Goal: Information Seeking & Learning: Learn about a topic

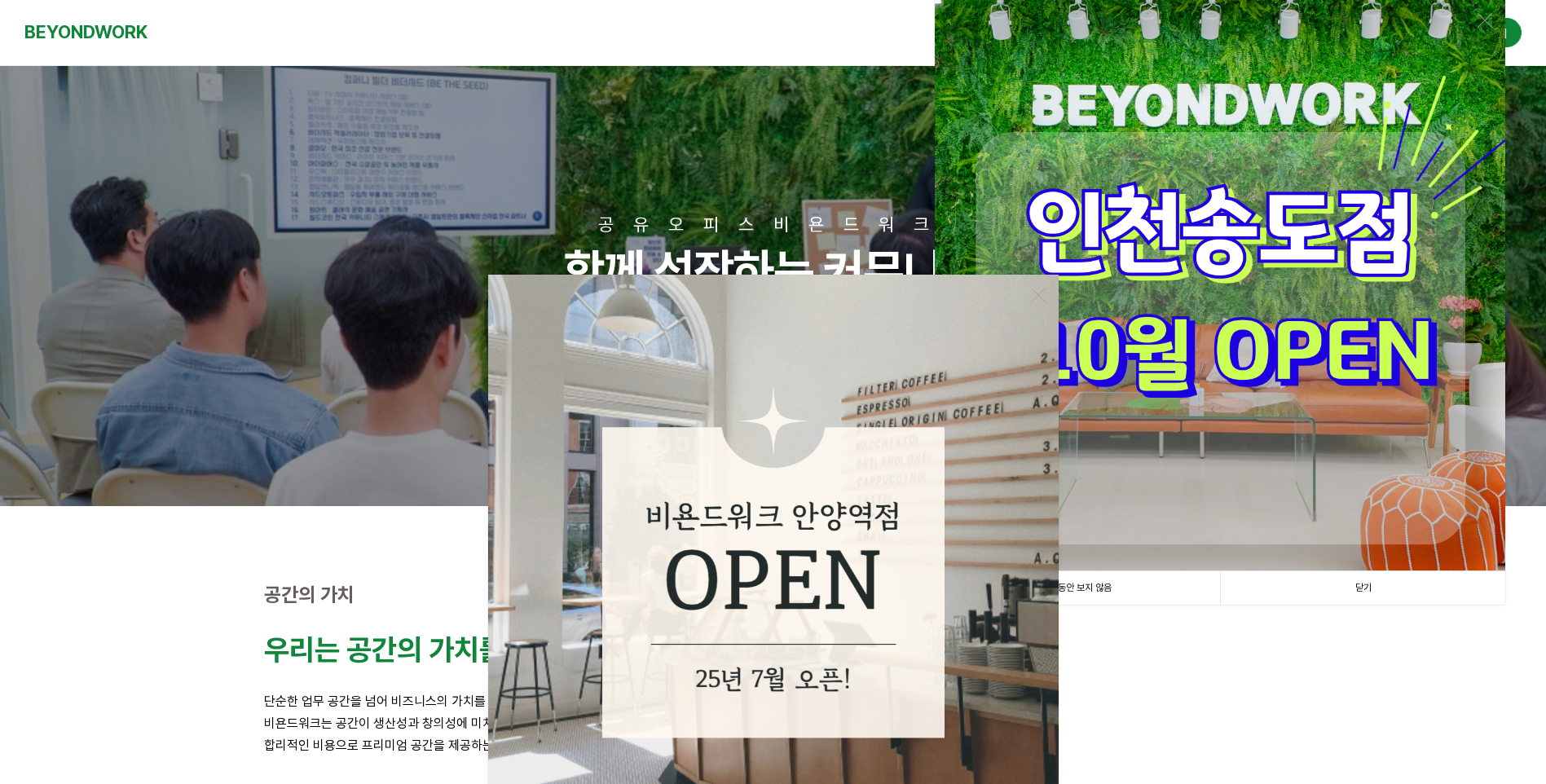
scroll to position [244, 0]
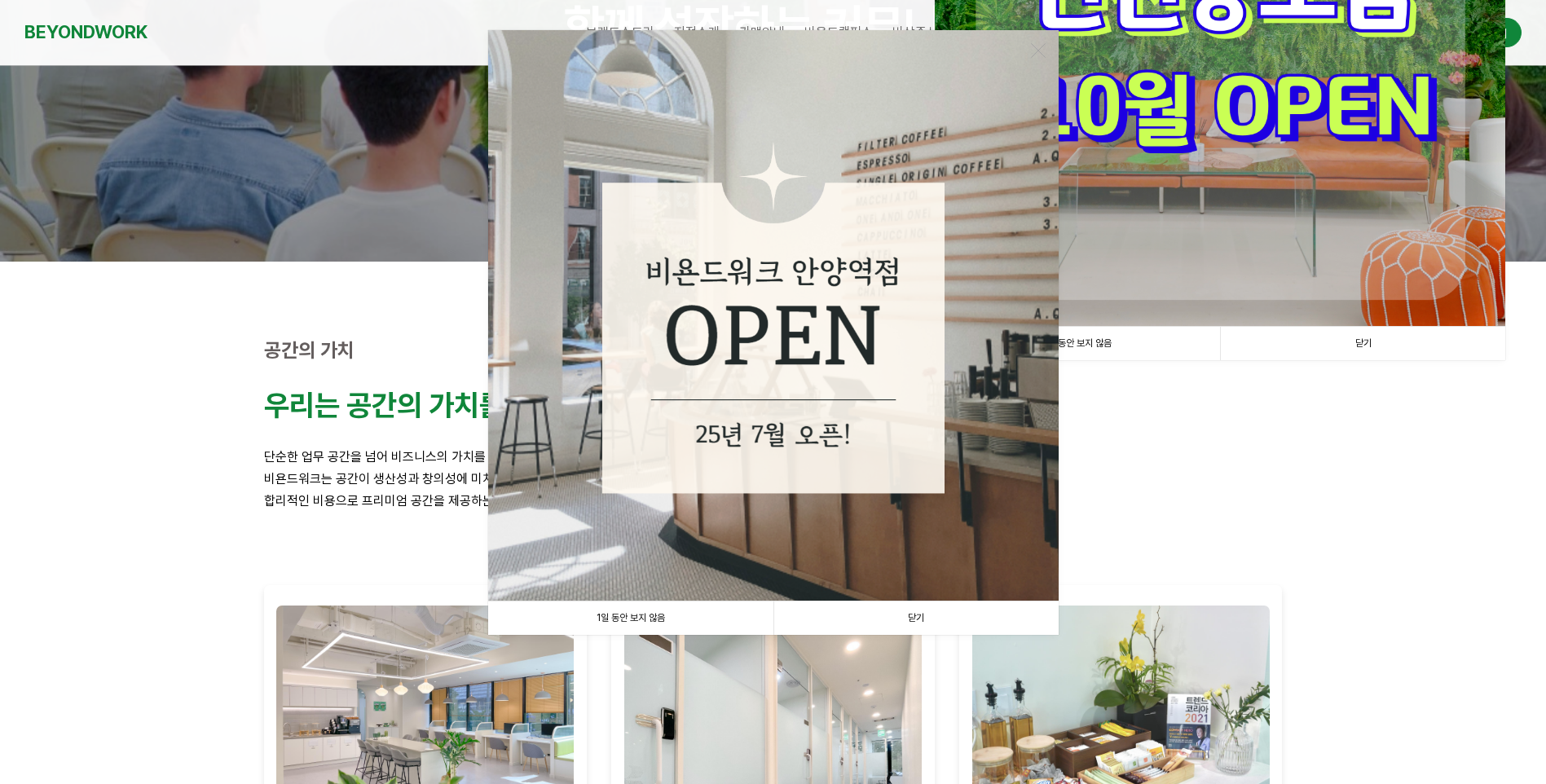
click at [722, 615] on link "1일 동안 보지 않음" at bounding box center [630, 618] width 286 height 33
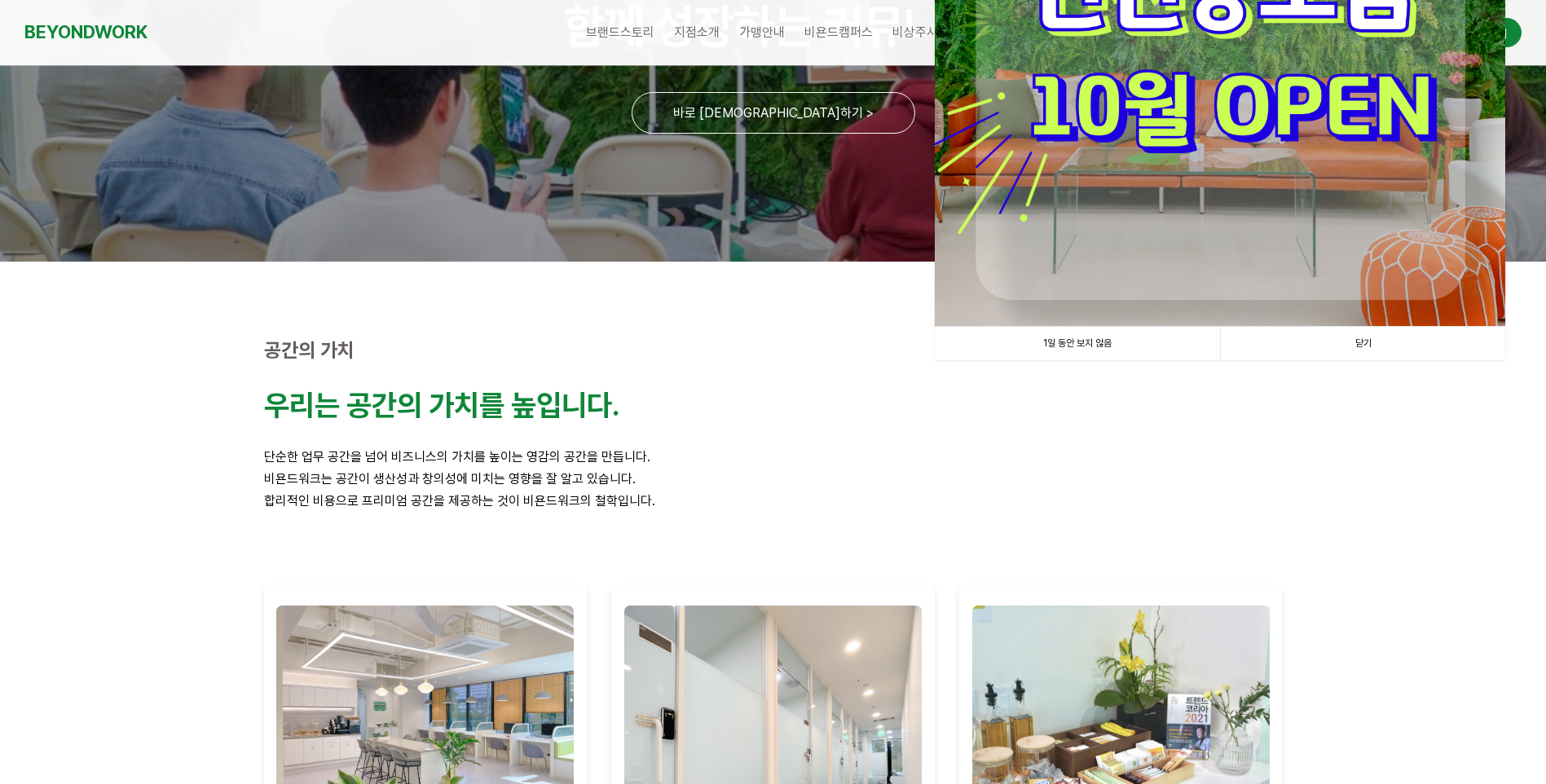
click at [1088, 337] on link "1일 동안 보지 않음" at bounding box center [1078, 343] width 286 height 33
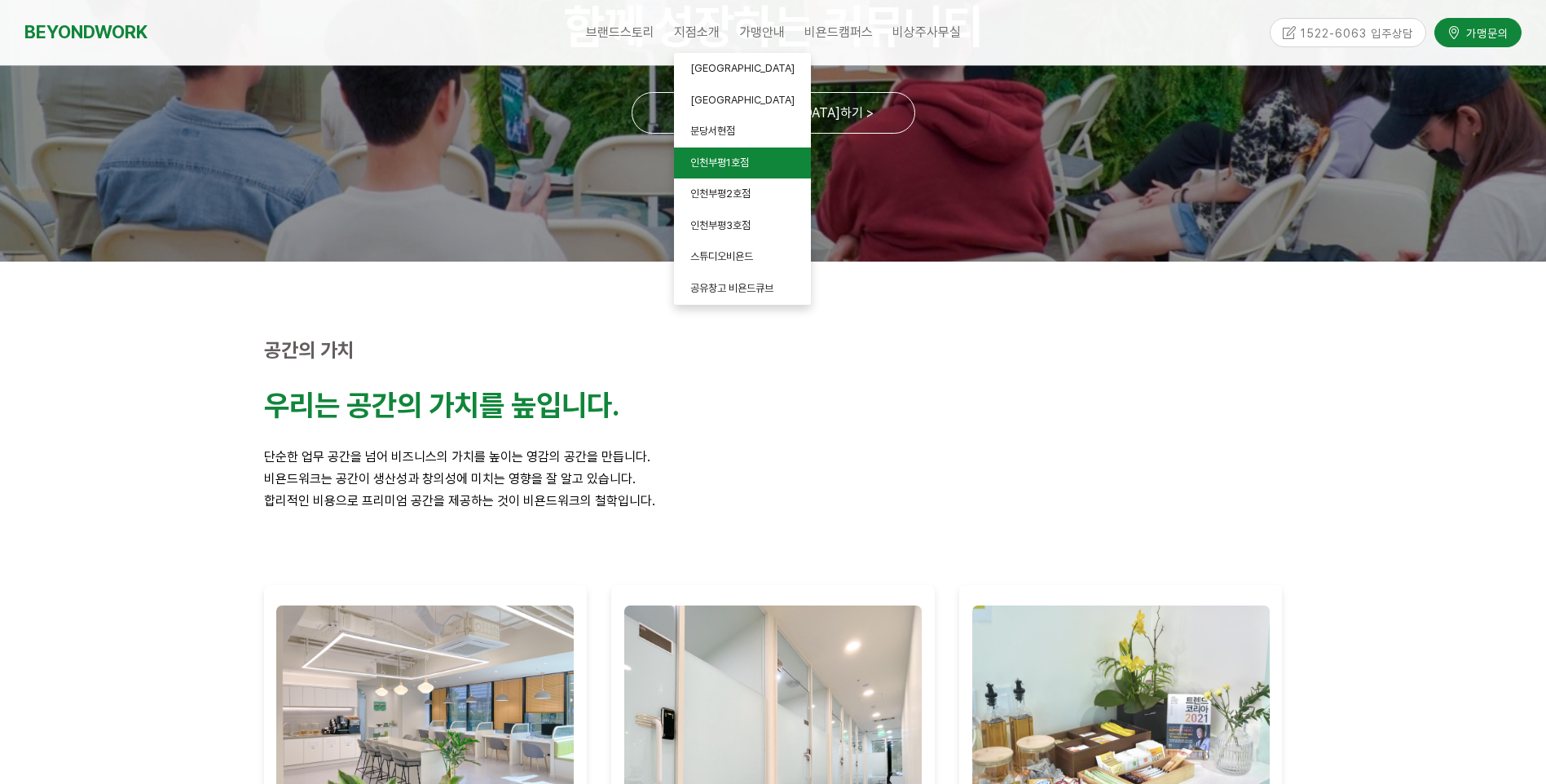
click at [738, 169] on link "인천부평1호점" at bounding box center [743, 163] width 137 height 31
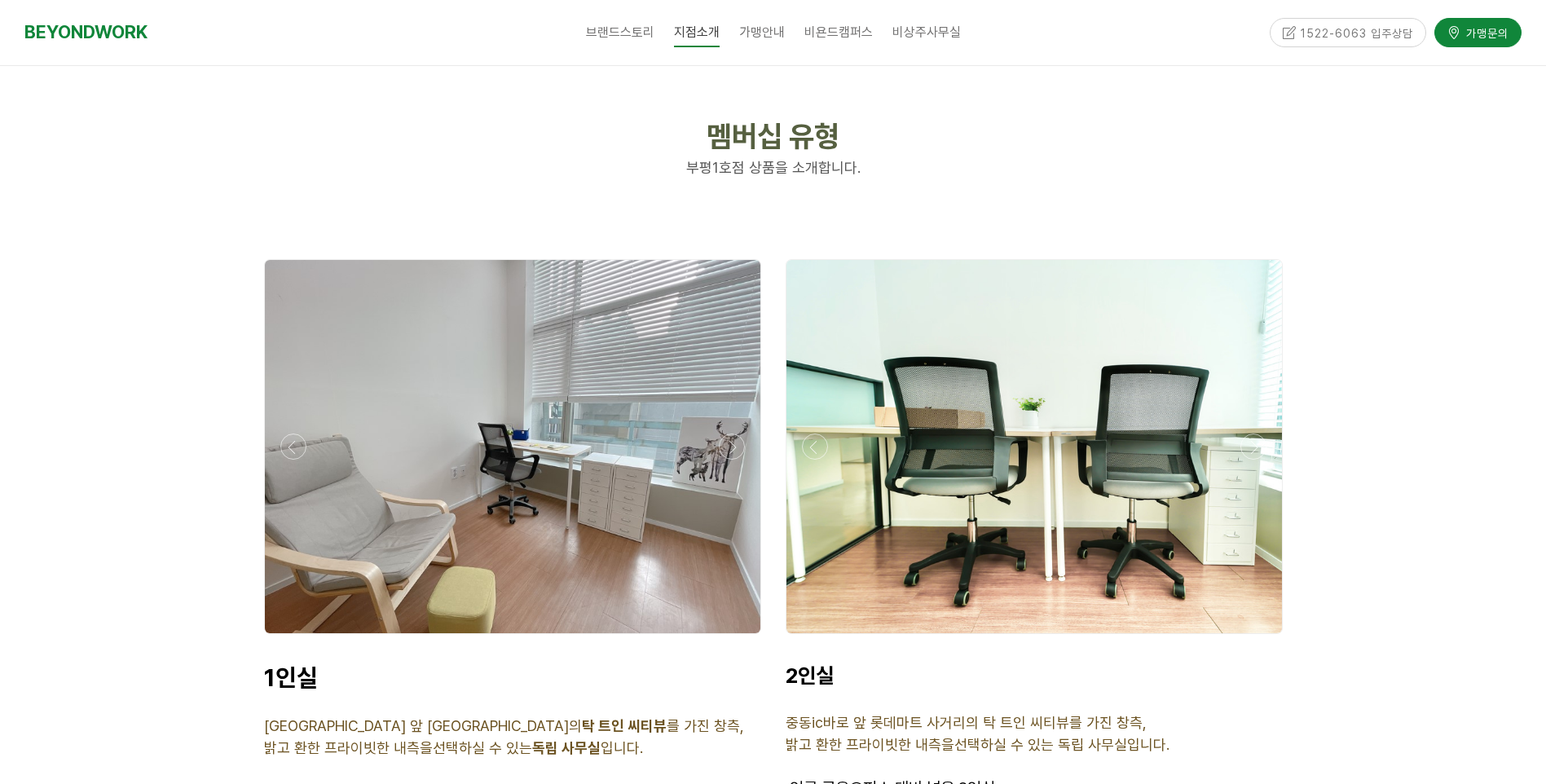
scroll to position [3993, 0]
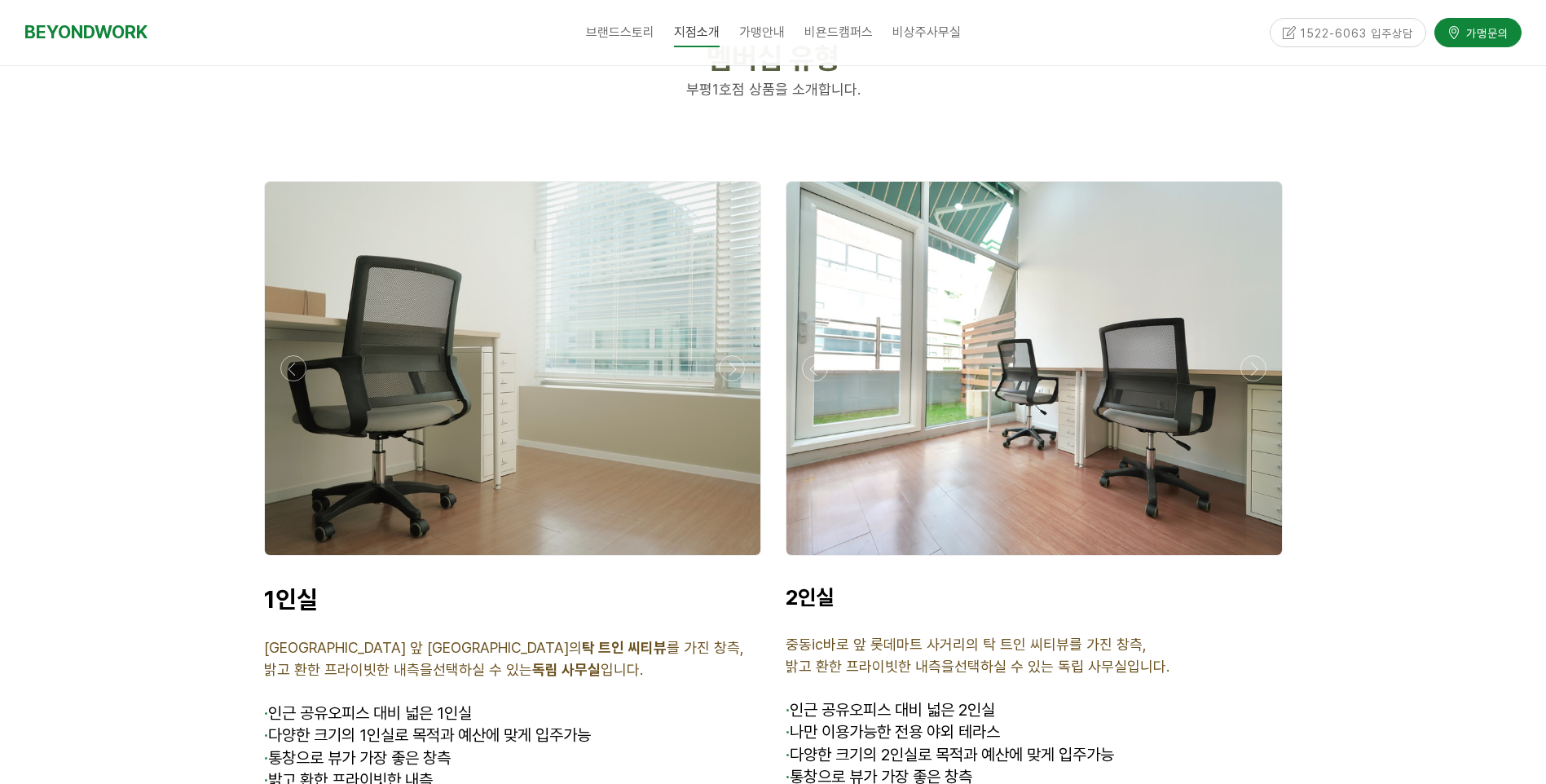
click at [1258, 560] on div at bounding box center [1034, 560] width 506 height 0
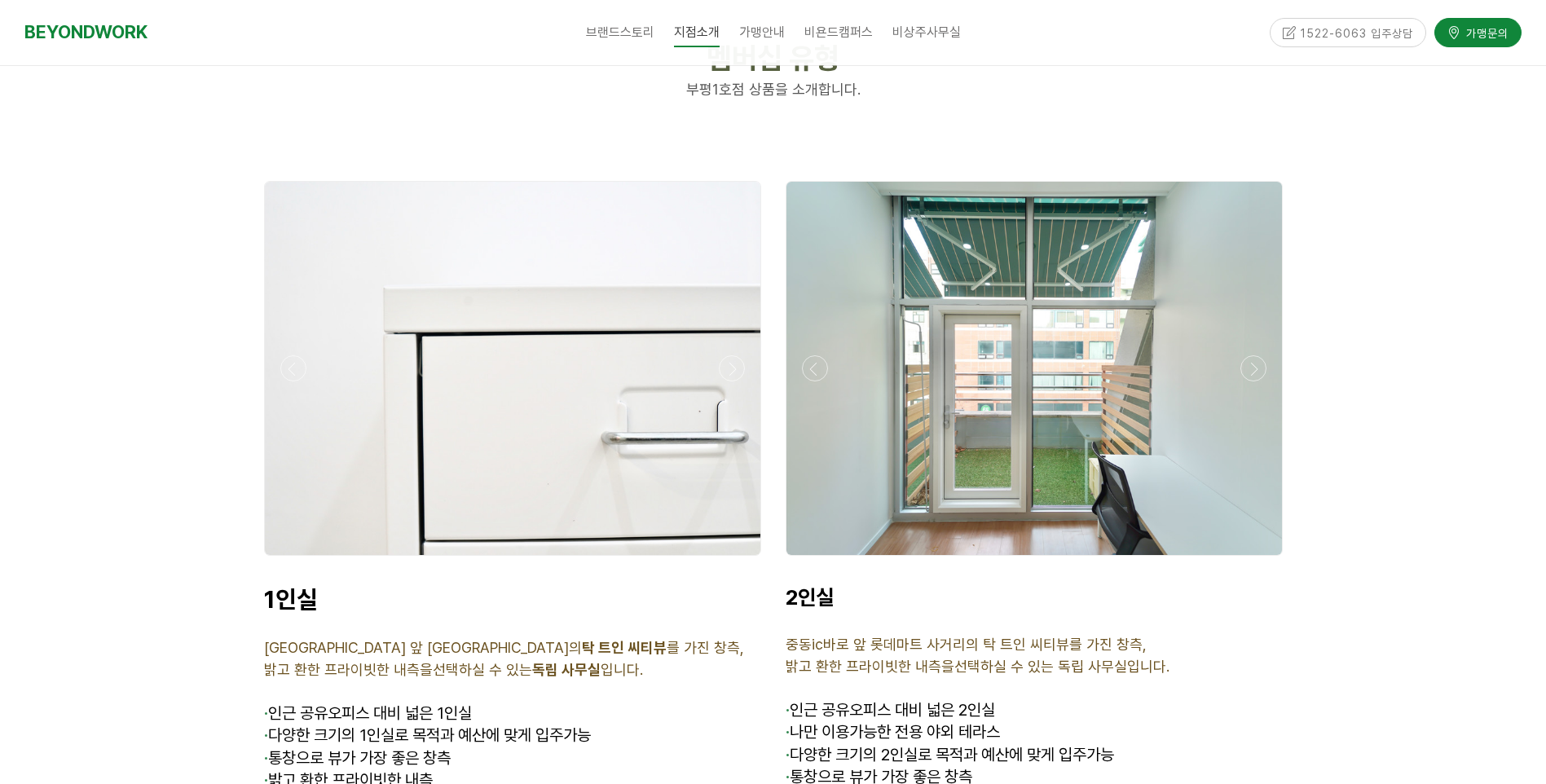
click at [1258, 560] on div at bounding box center [1034, 560] width 506 height 0
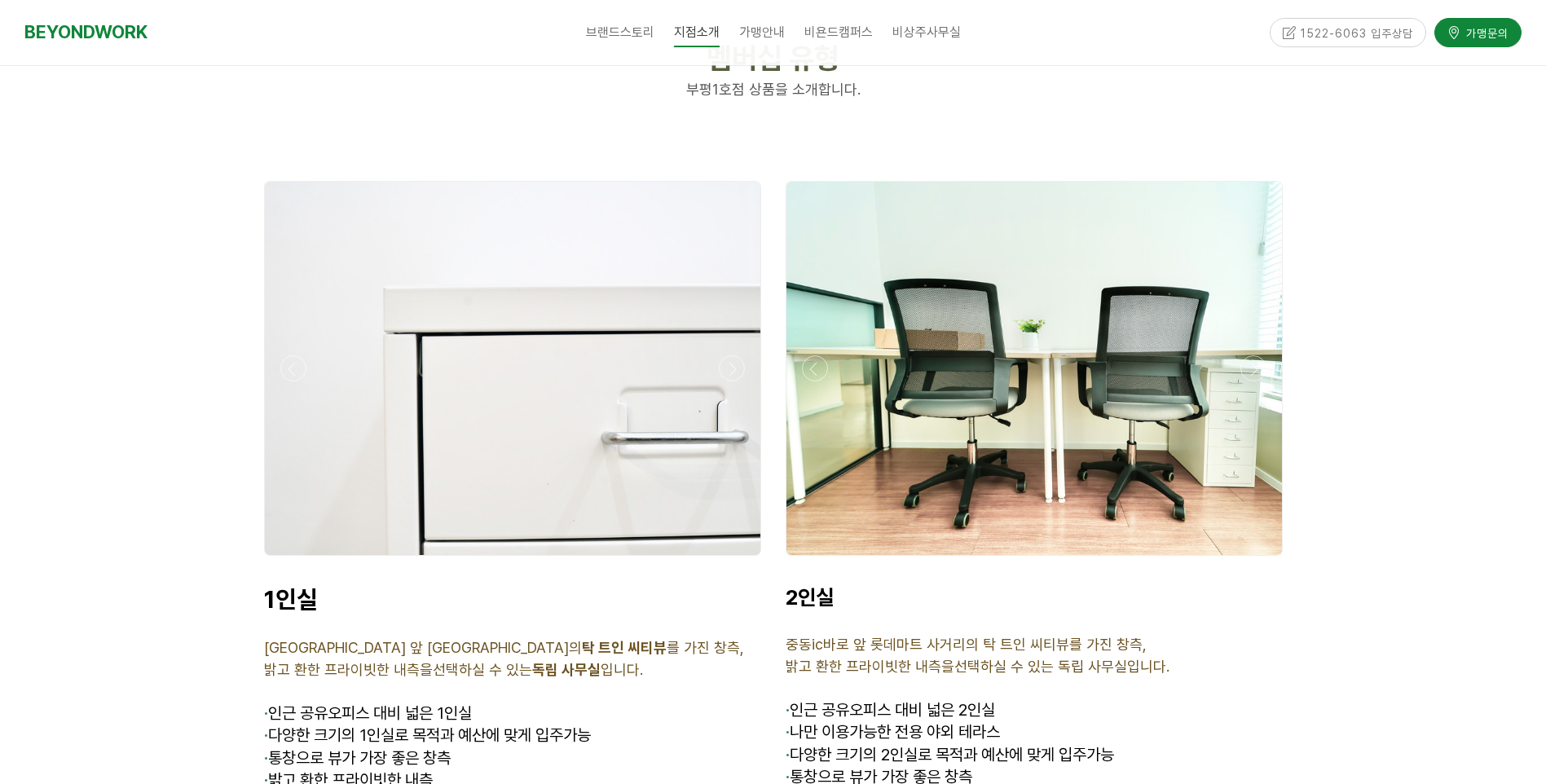
click at [815, 560] on div at bounding box center [1034, 560] width 506 height 0
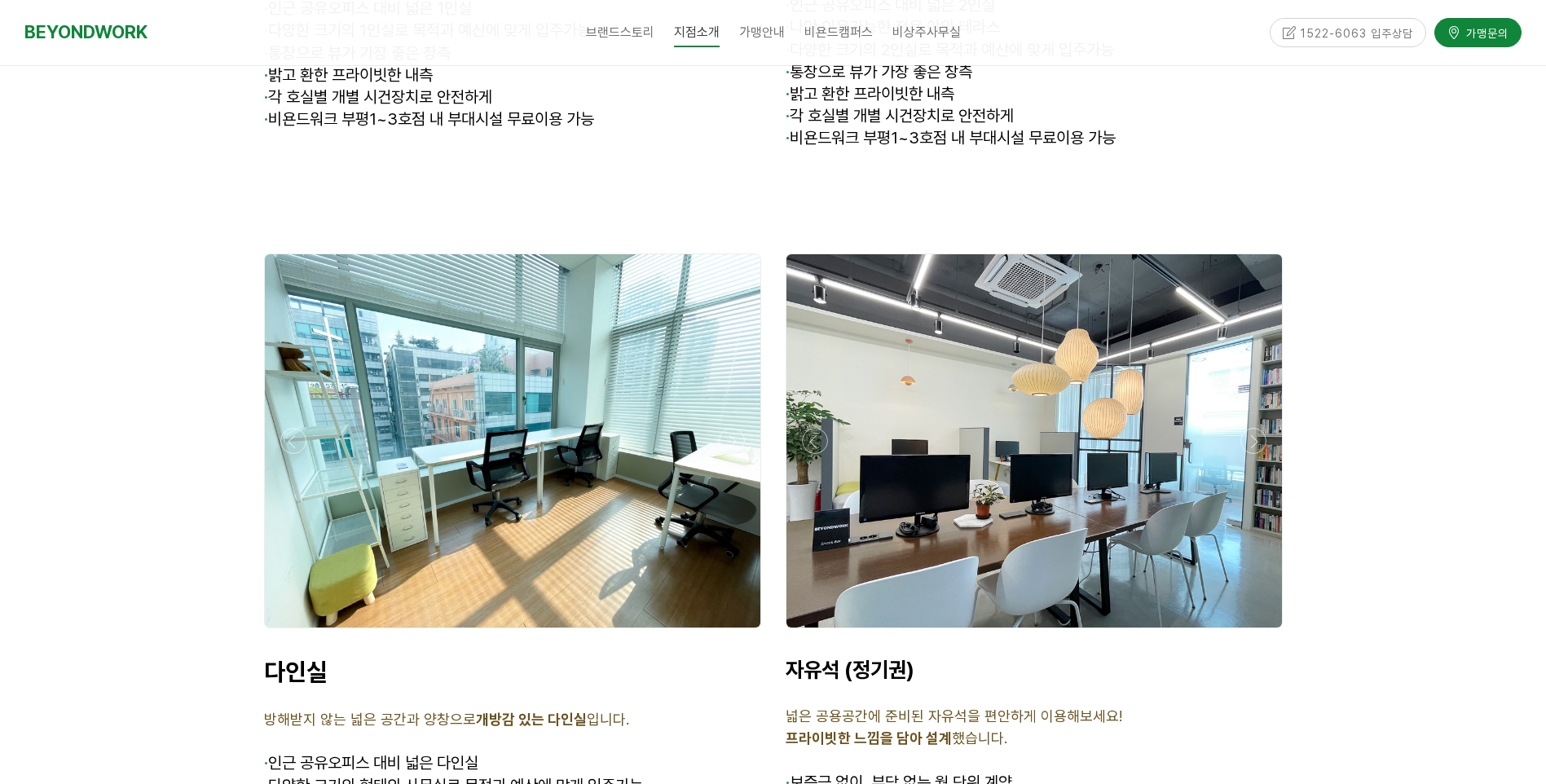
scroll to position [4808, 0]
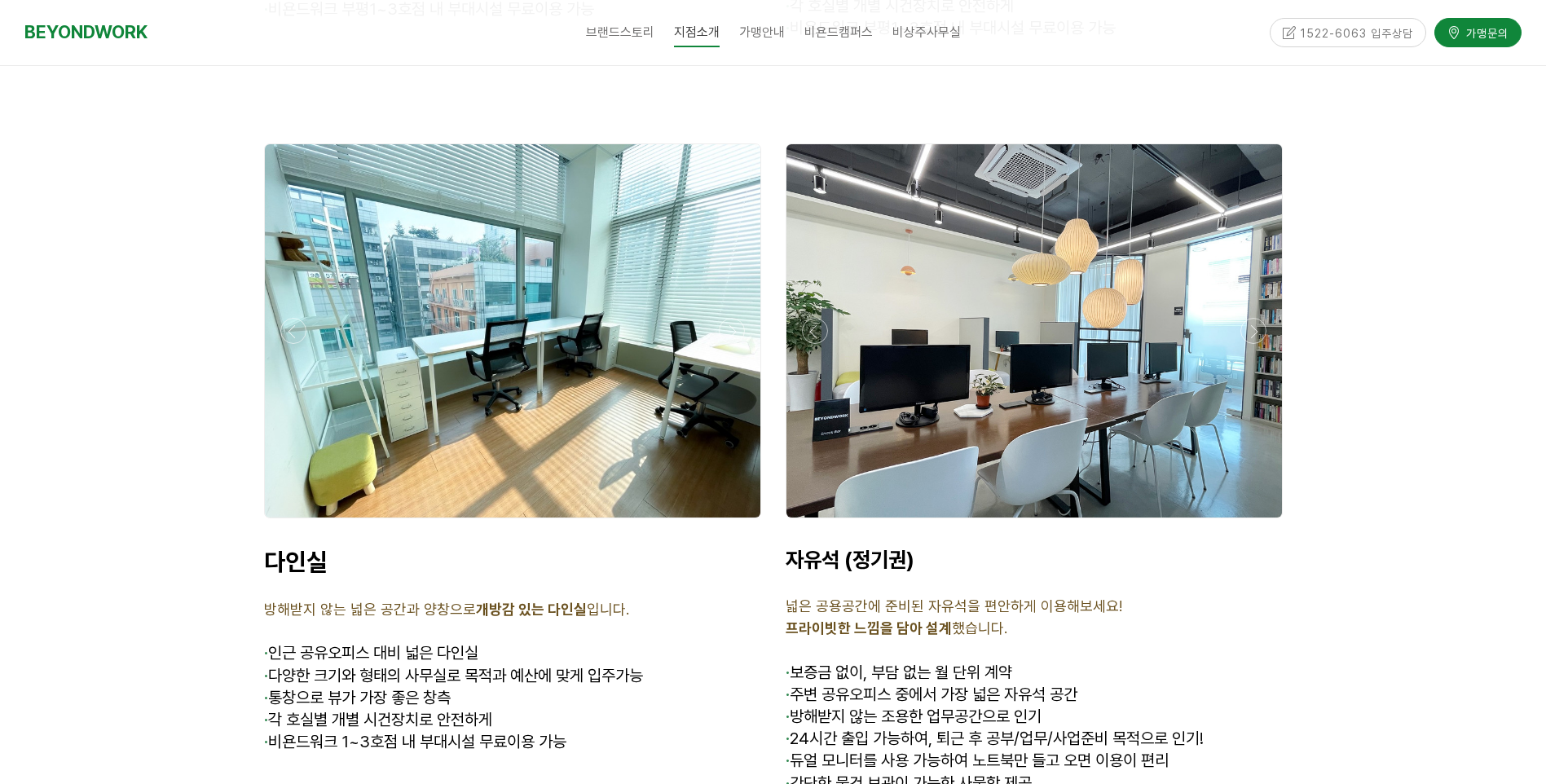
click at [571, 389] on div at bounding box center [512, 331] width 496 height 373
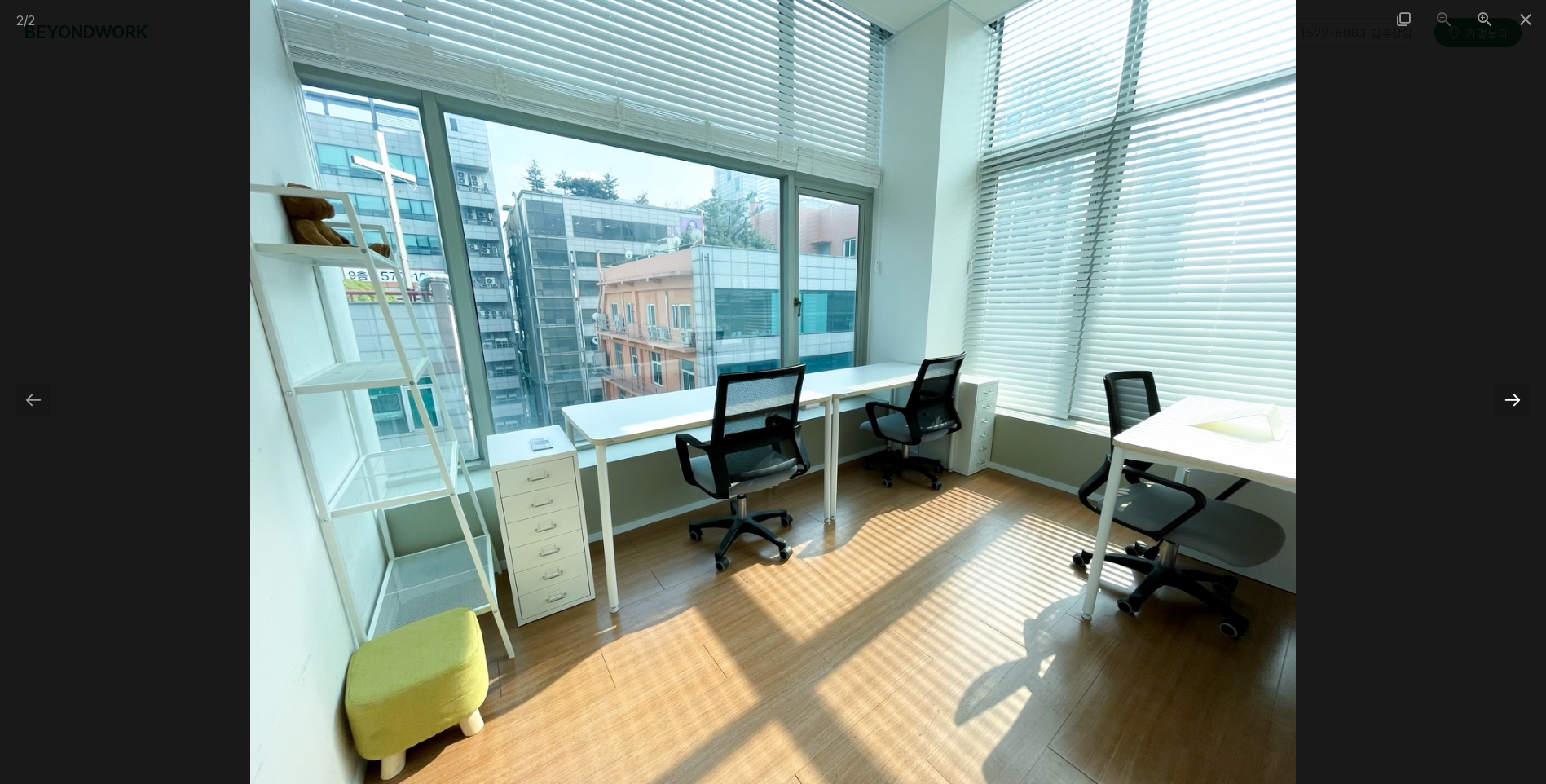
click at [1507, 401] on div at bounding box center [1513, 399] width 34 height 31
drag, startPoint x: 1421, startPoint y: 267, endPoint x: 1368, endPoint y: 275, distance: 53.6
click at [1421, 267] on div at bounding box center [773, 392] width 1546 height 784
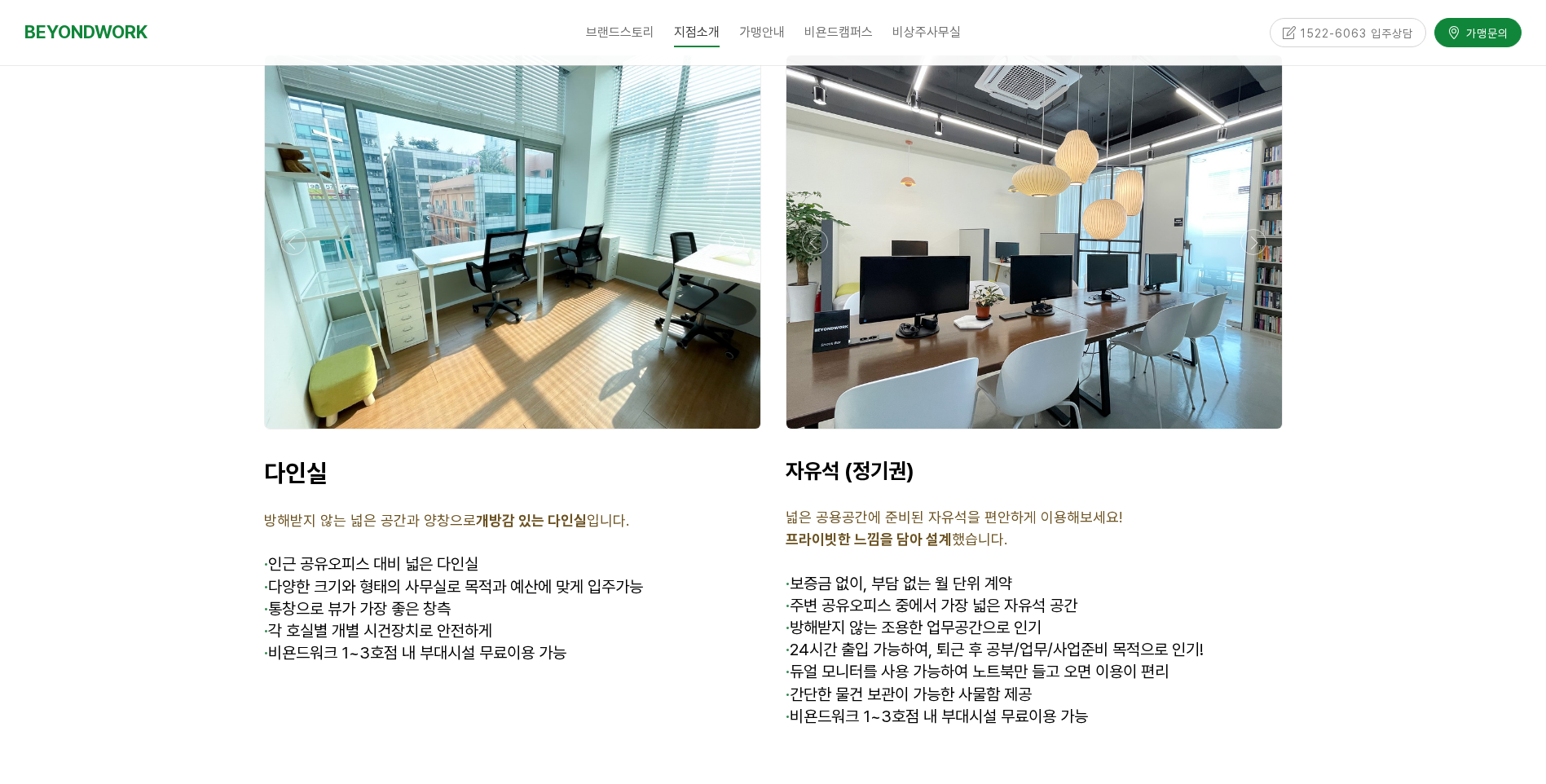
scroll to position [4889, 0]
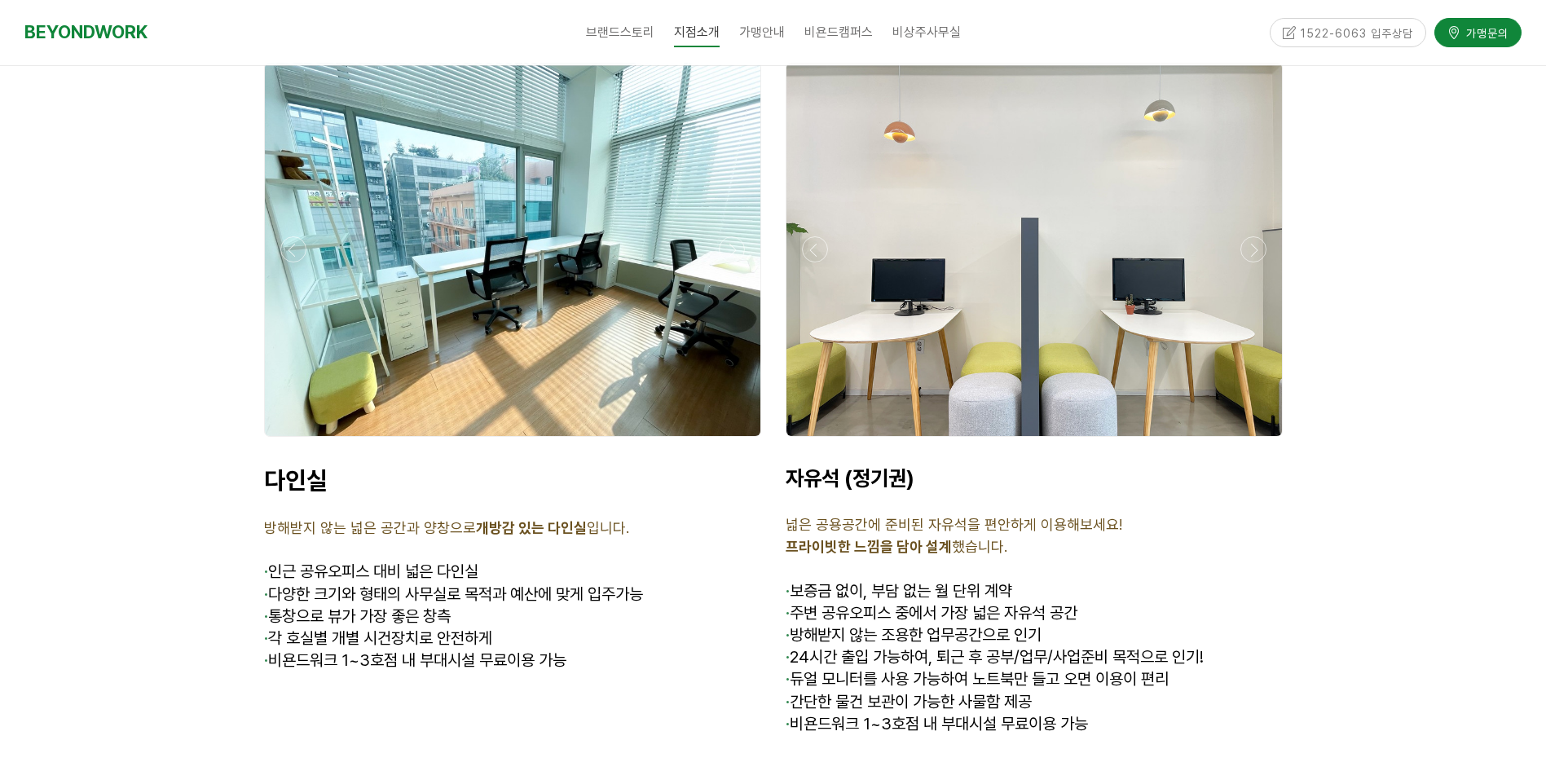
click at [1243, 441] on div at bounding box center [1034, 441] width 506 height 0
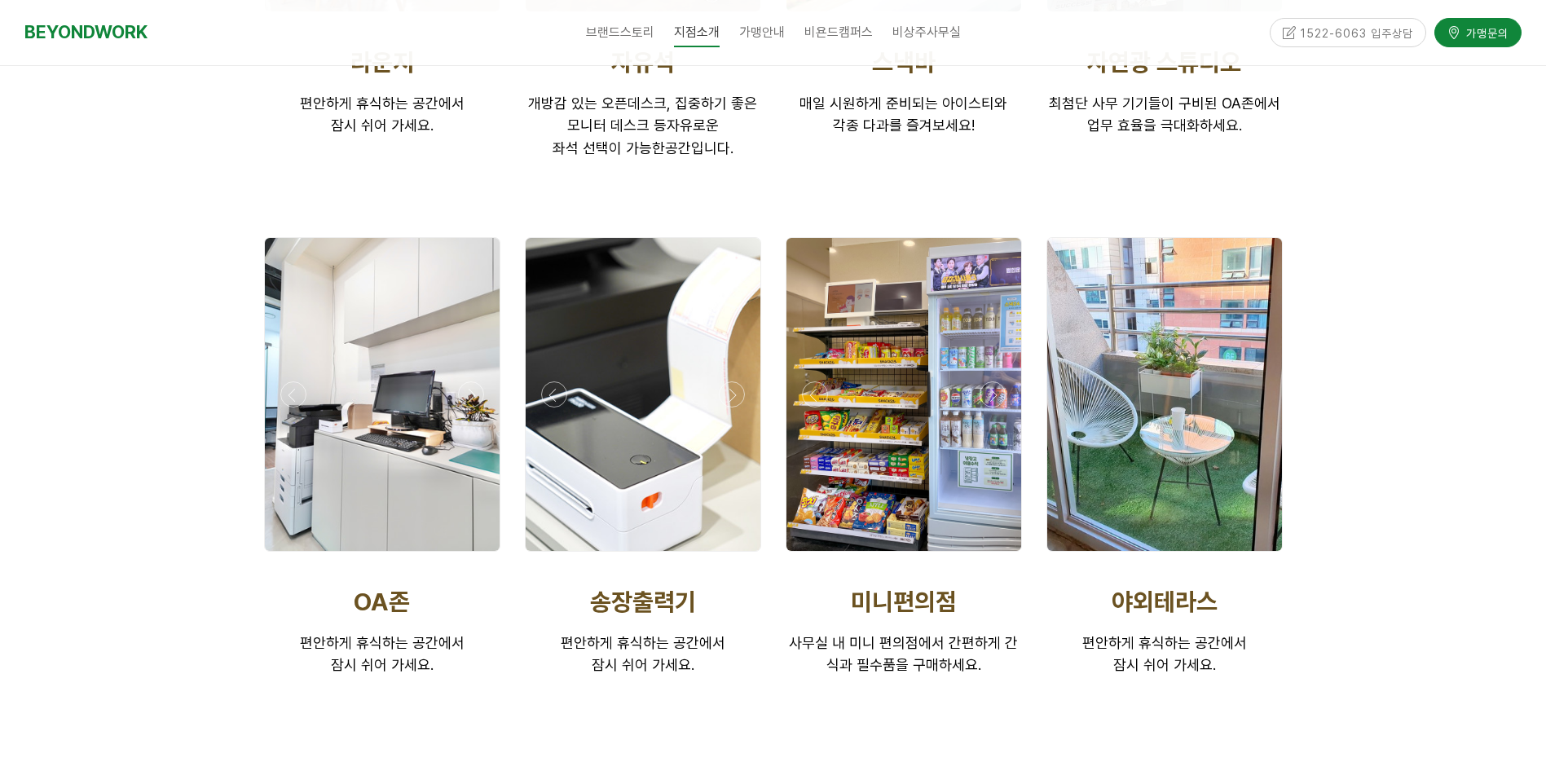
scroll to position [2771, 0]
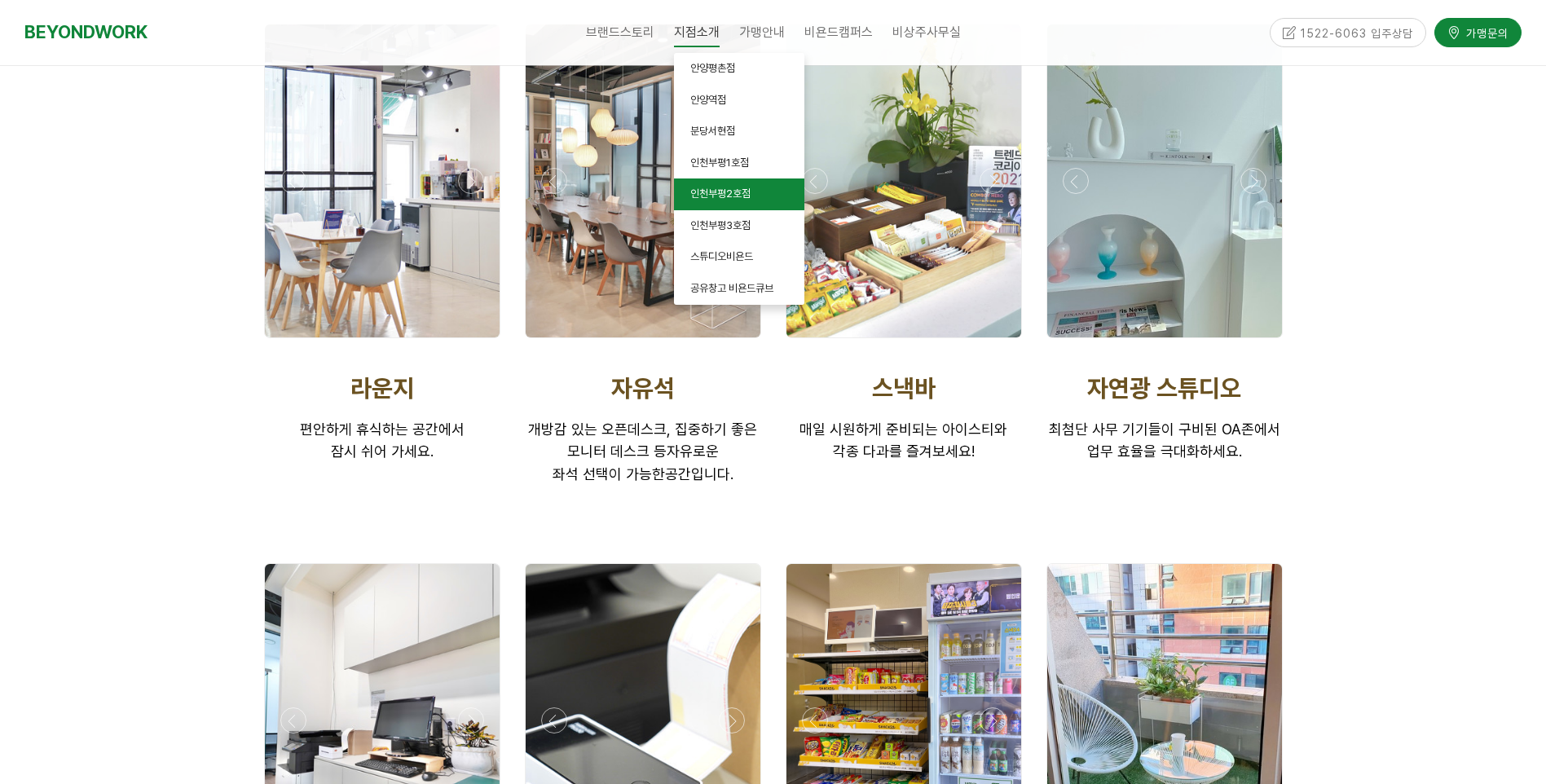
click at [717, 187] on span "인천부평2호점" at bounding box center [720, 193] width 60 height 12
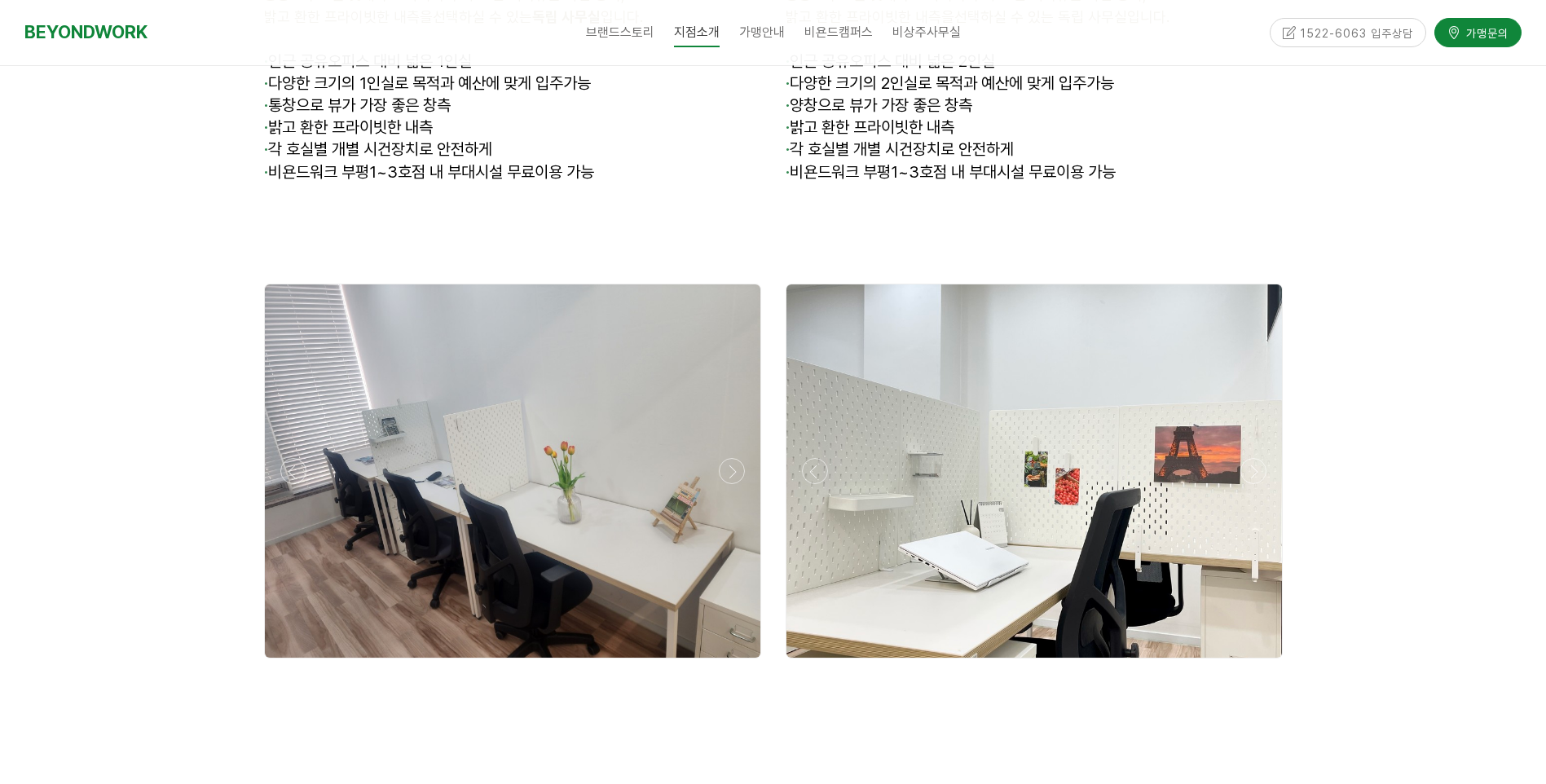
scroll to position [4727, 0]
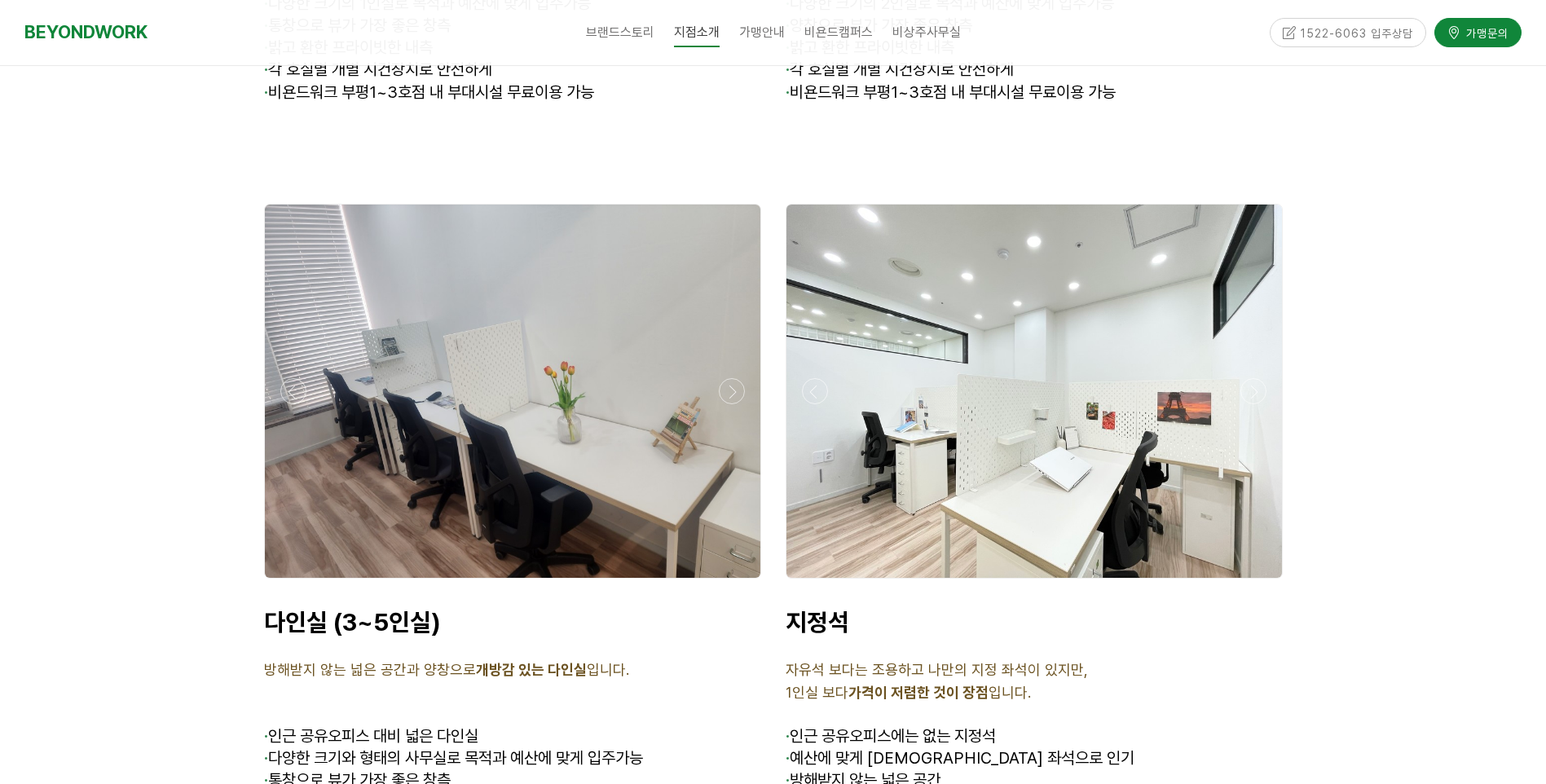
click at [771, 399] on div at bounding box center [1018, 391] width 496 height 373
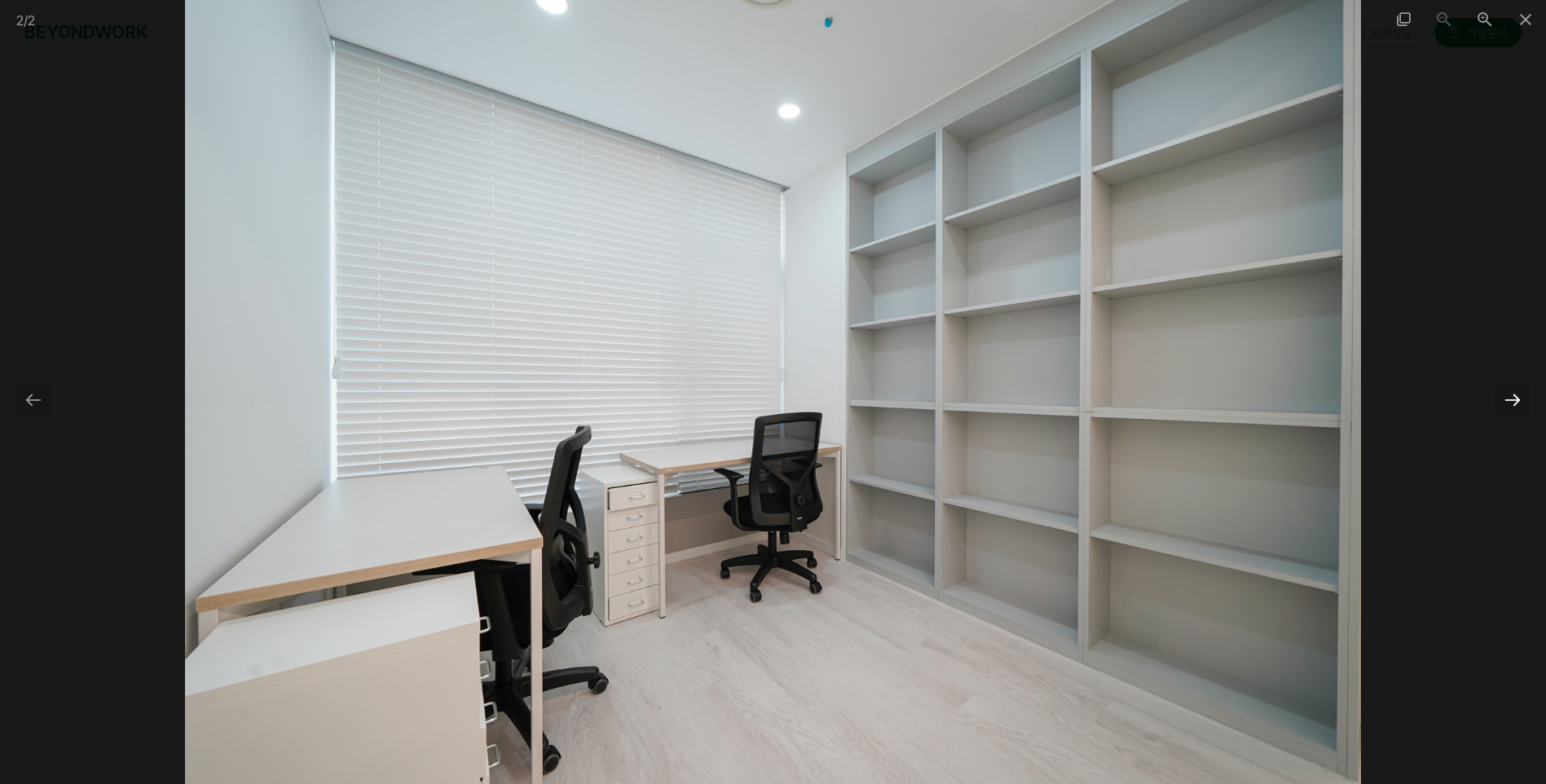
click at [1504, 396] on div at bounding box center [1513, 399] width 34 height 31
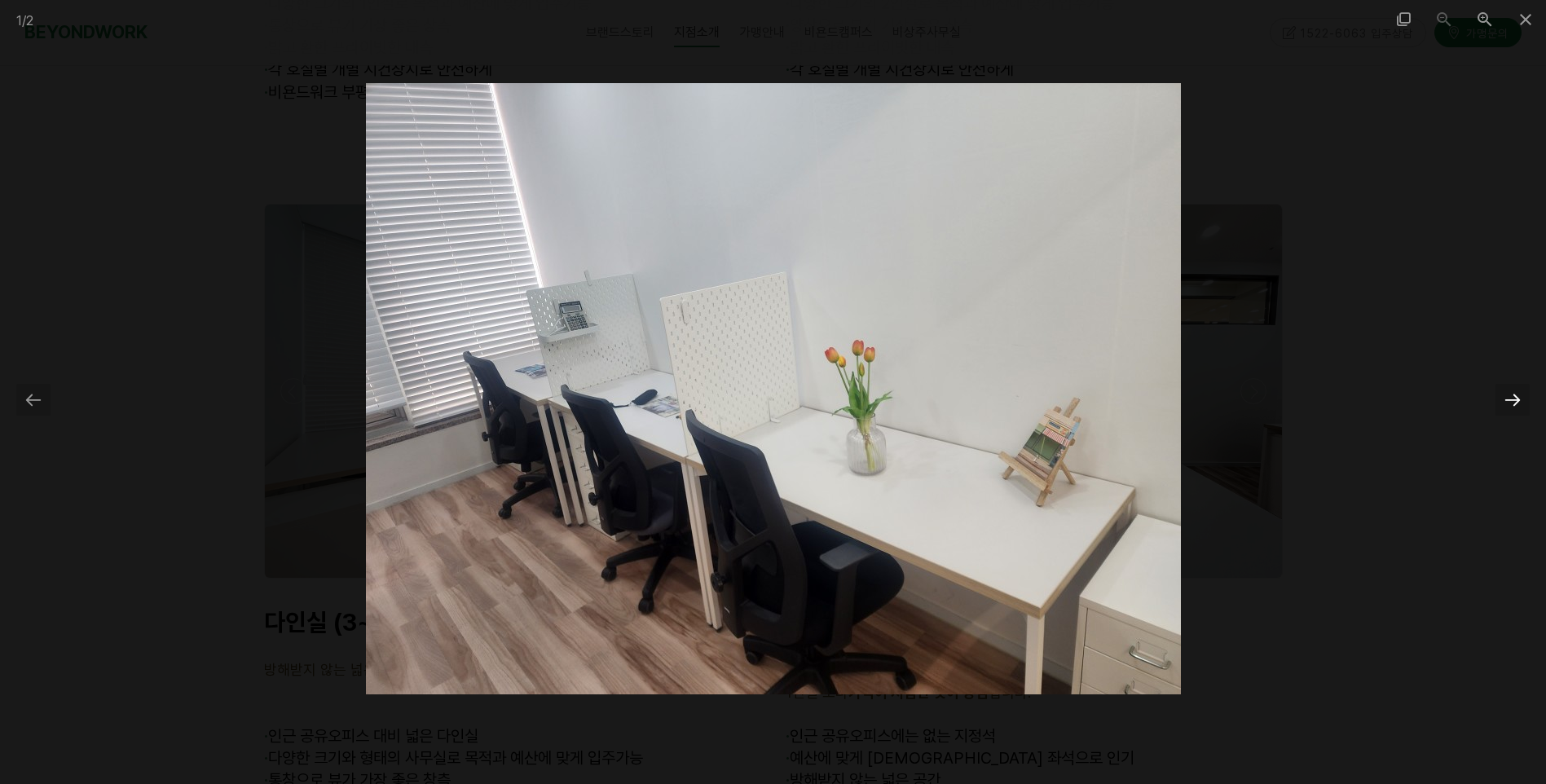
click at [1504, 396] on div at bounding box center [1513, 399] width 34 height 31
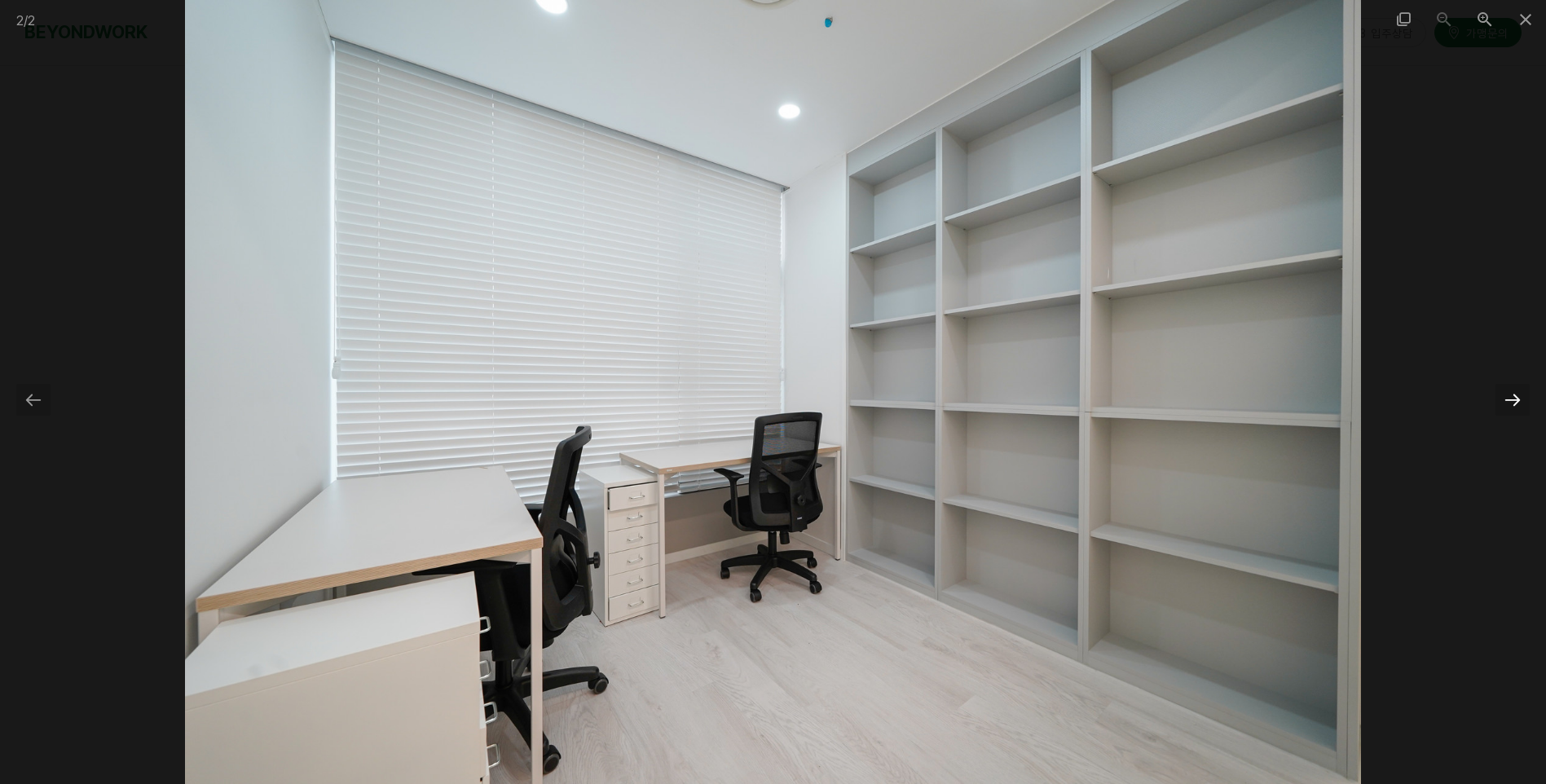
click at [1504, 396] on div at bounding box center [1513, 399] width 34 height 31
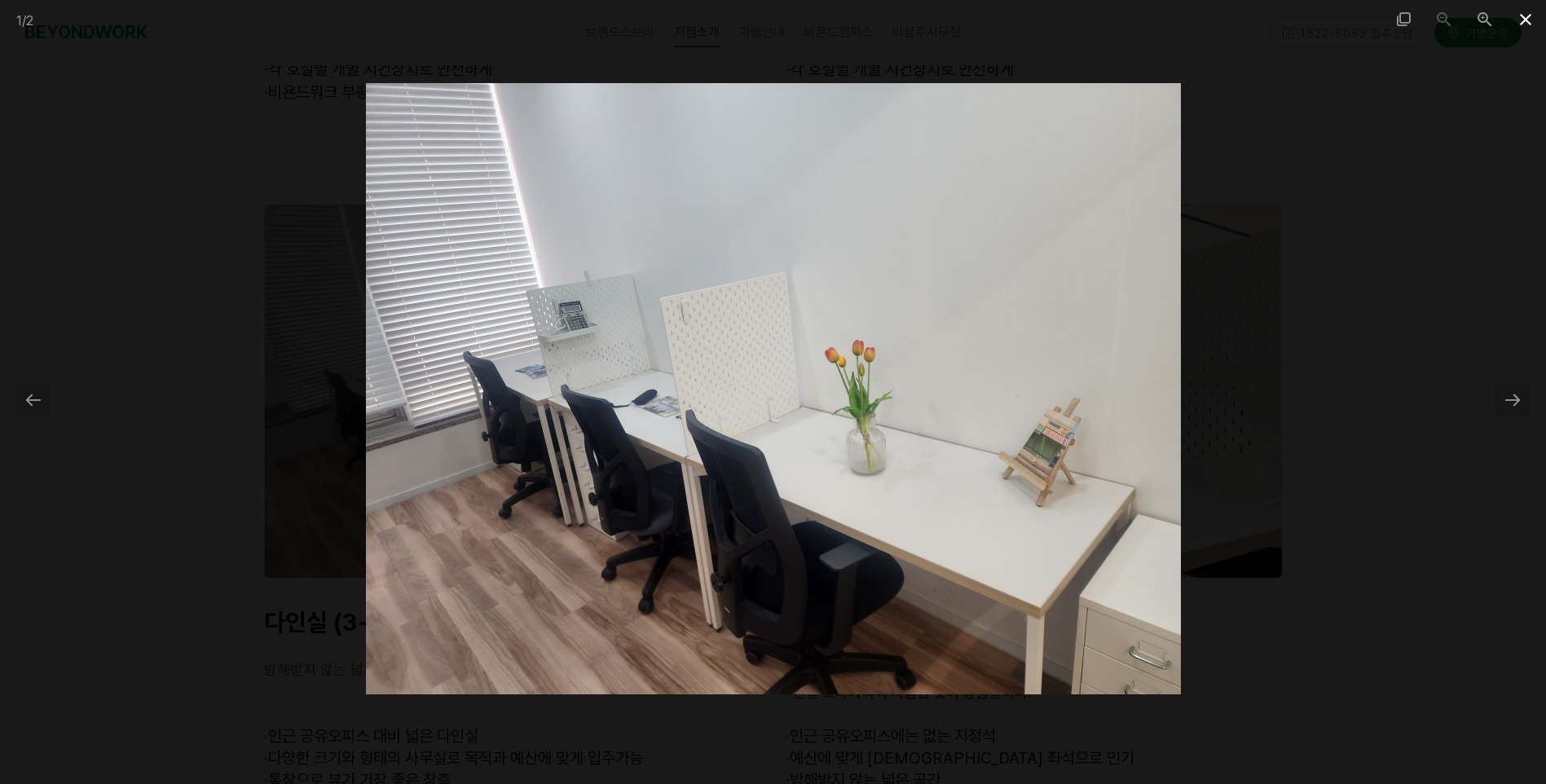
click at [1521, 15] on span at bounding box center [1526, 19] width 41 height 38
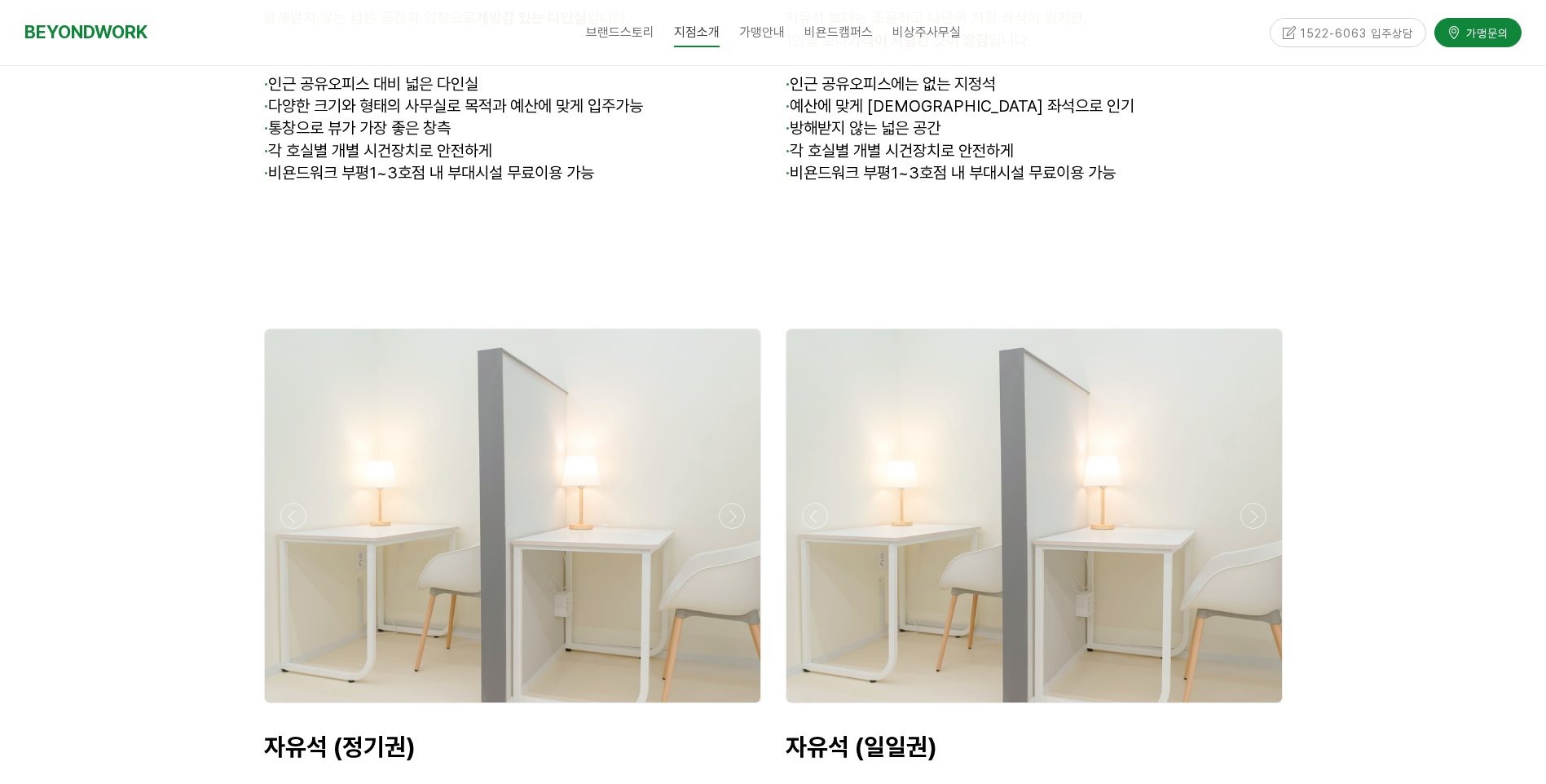
scroll to position [5052, 0]
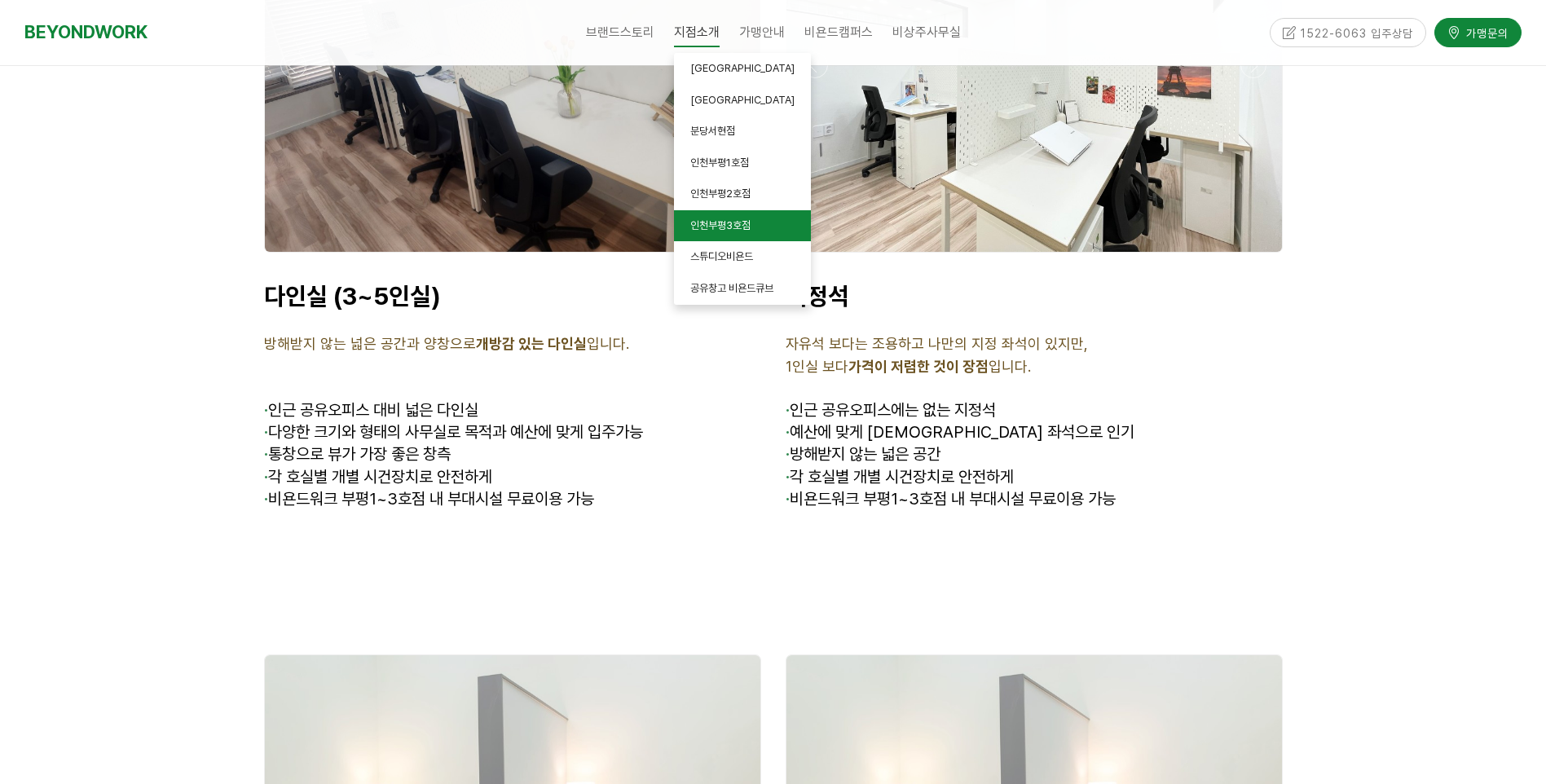
click at [723, 220] on span "인천부평3호점" at bounding box center [720, 225] width 60 height 12
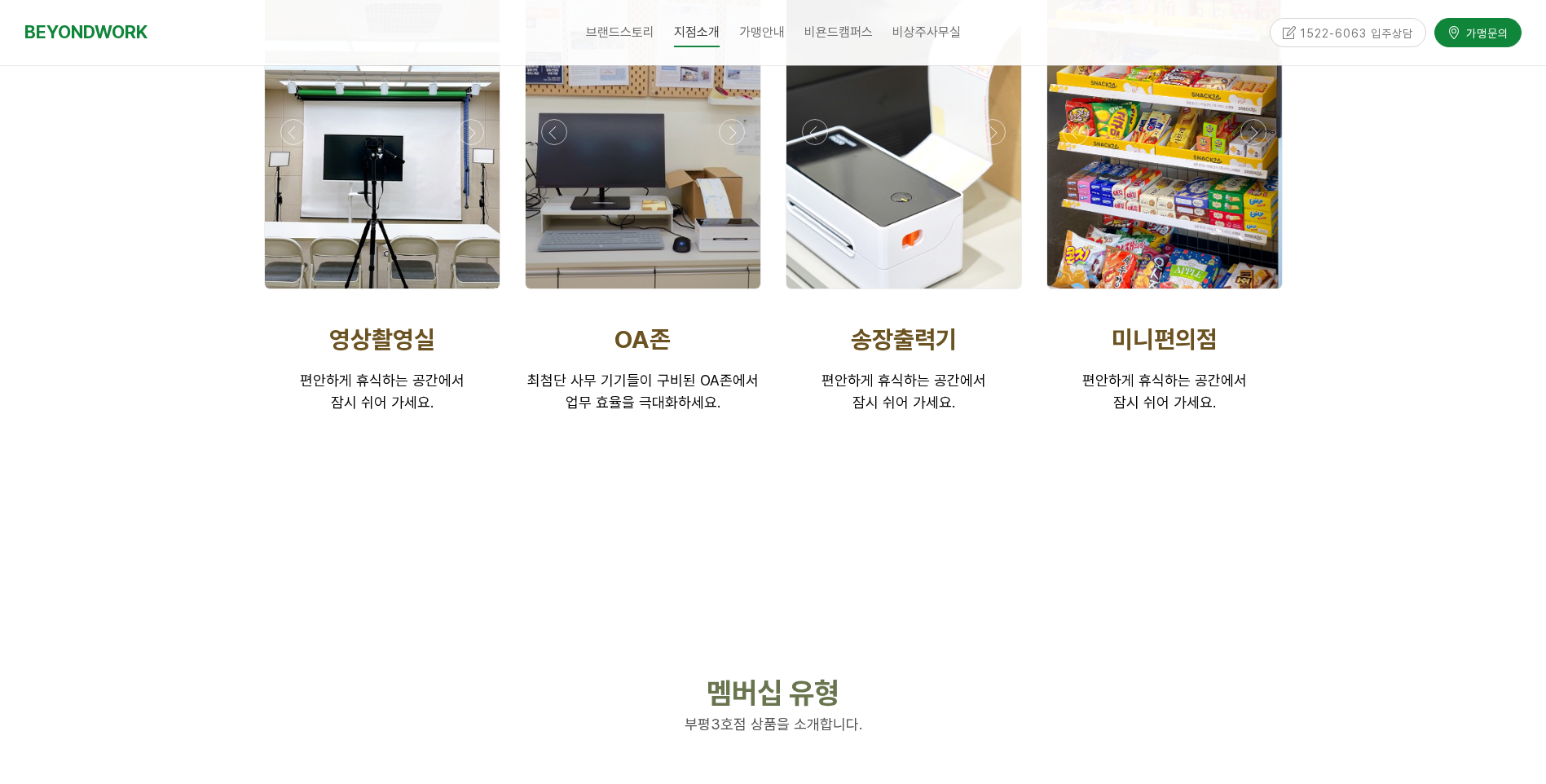
scroll to position [3097, 0]
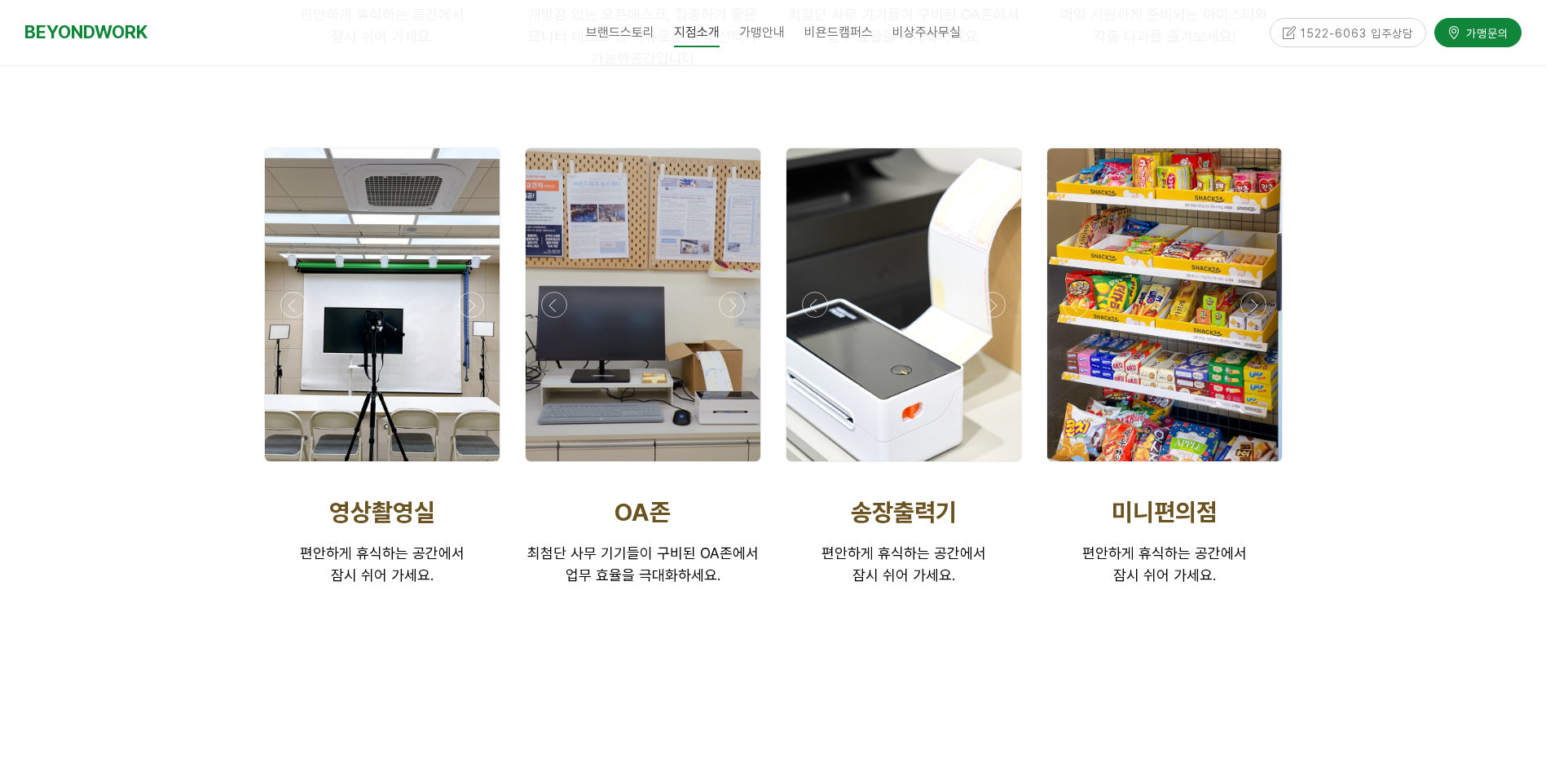
click at [651, 340] on div at bounding box center [643, 304] width 235 height 313
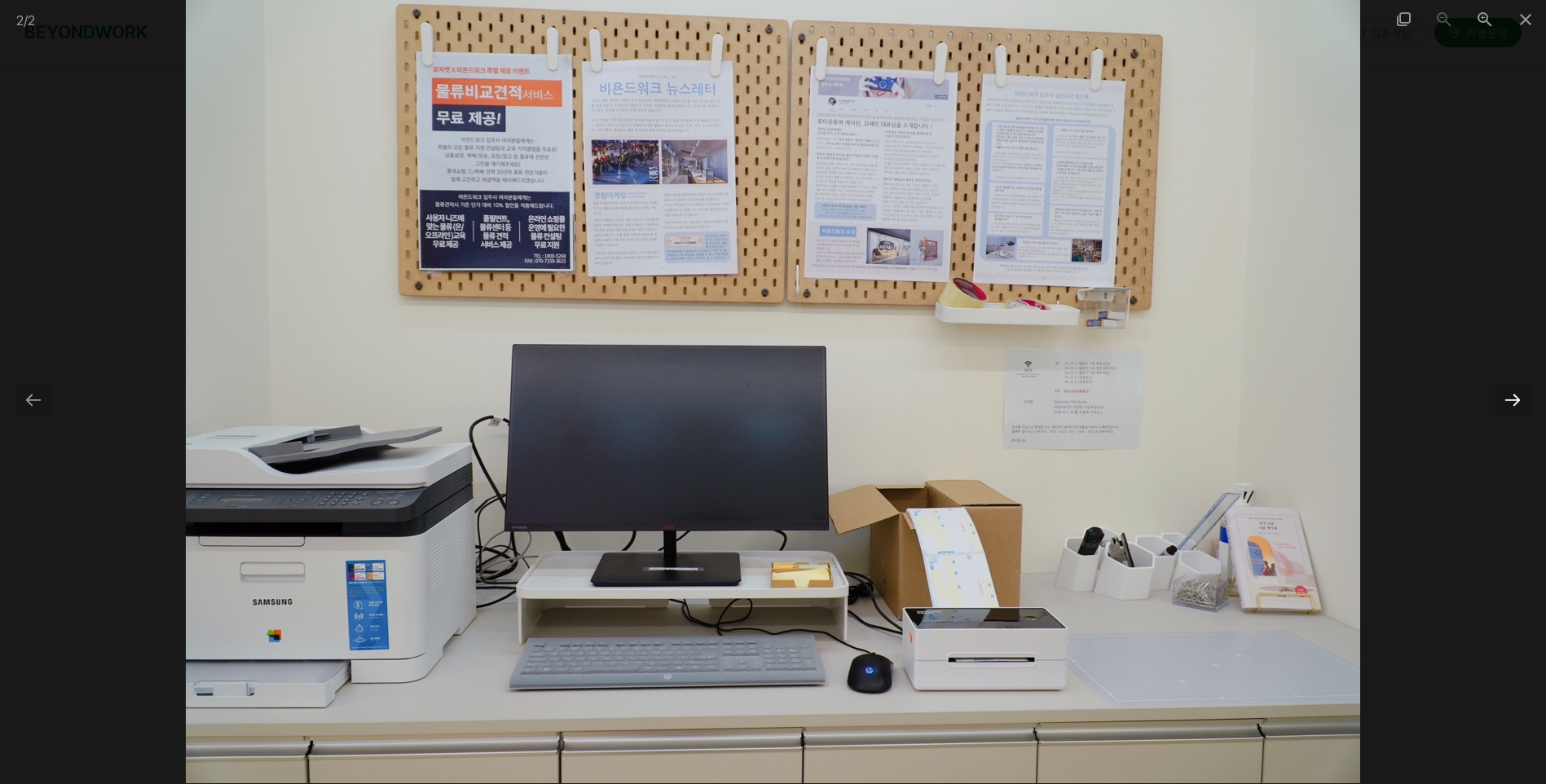
click at [1504, 397] on div at bounding box center [1513, 399] width 34 height 31
click at [1503, 76] on div at bounding box center [773, 392] width 1546 height 784
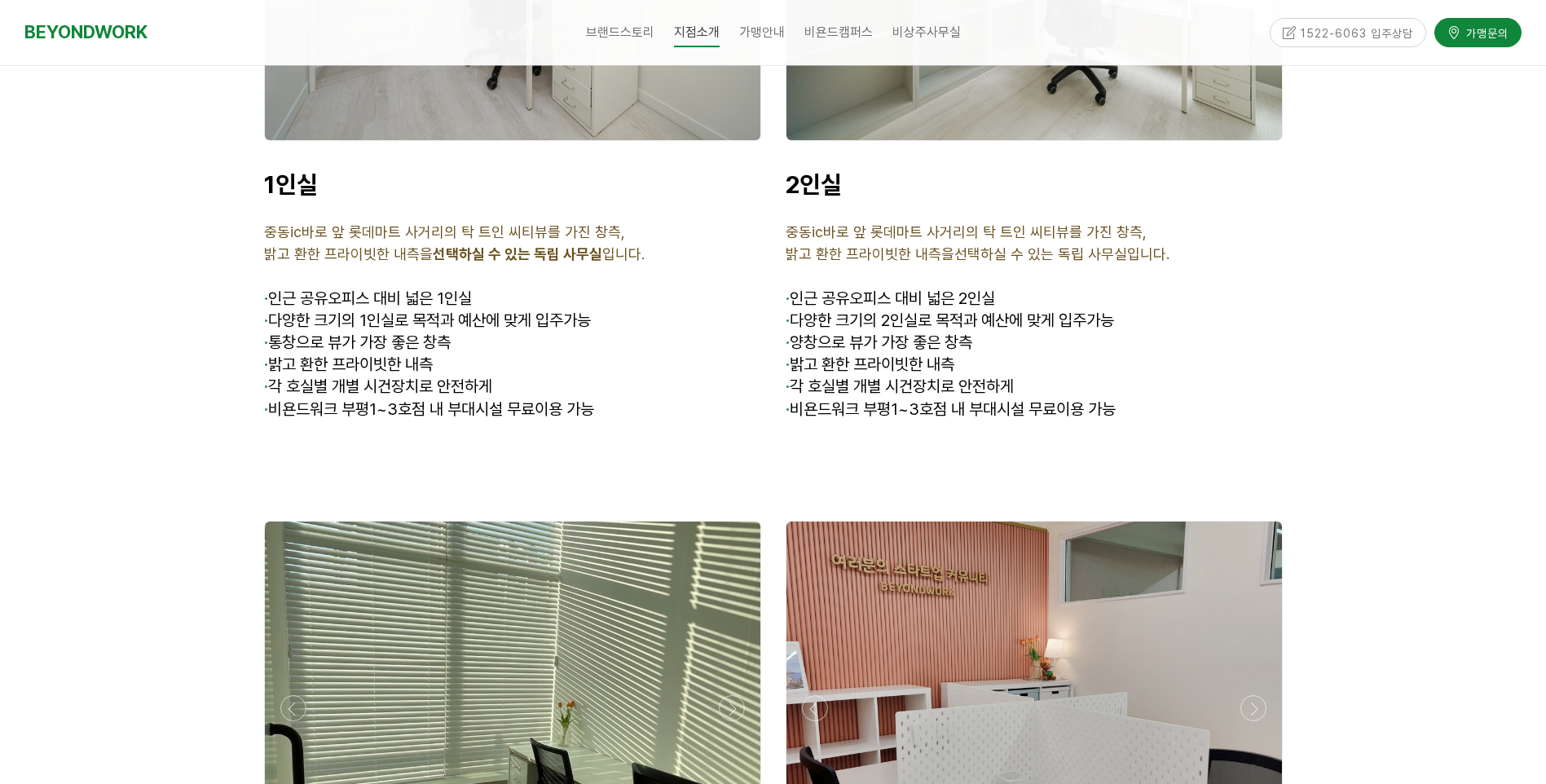
scroll to position [4645, 0]
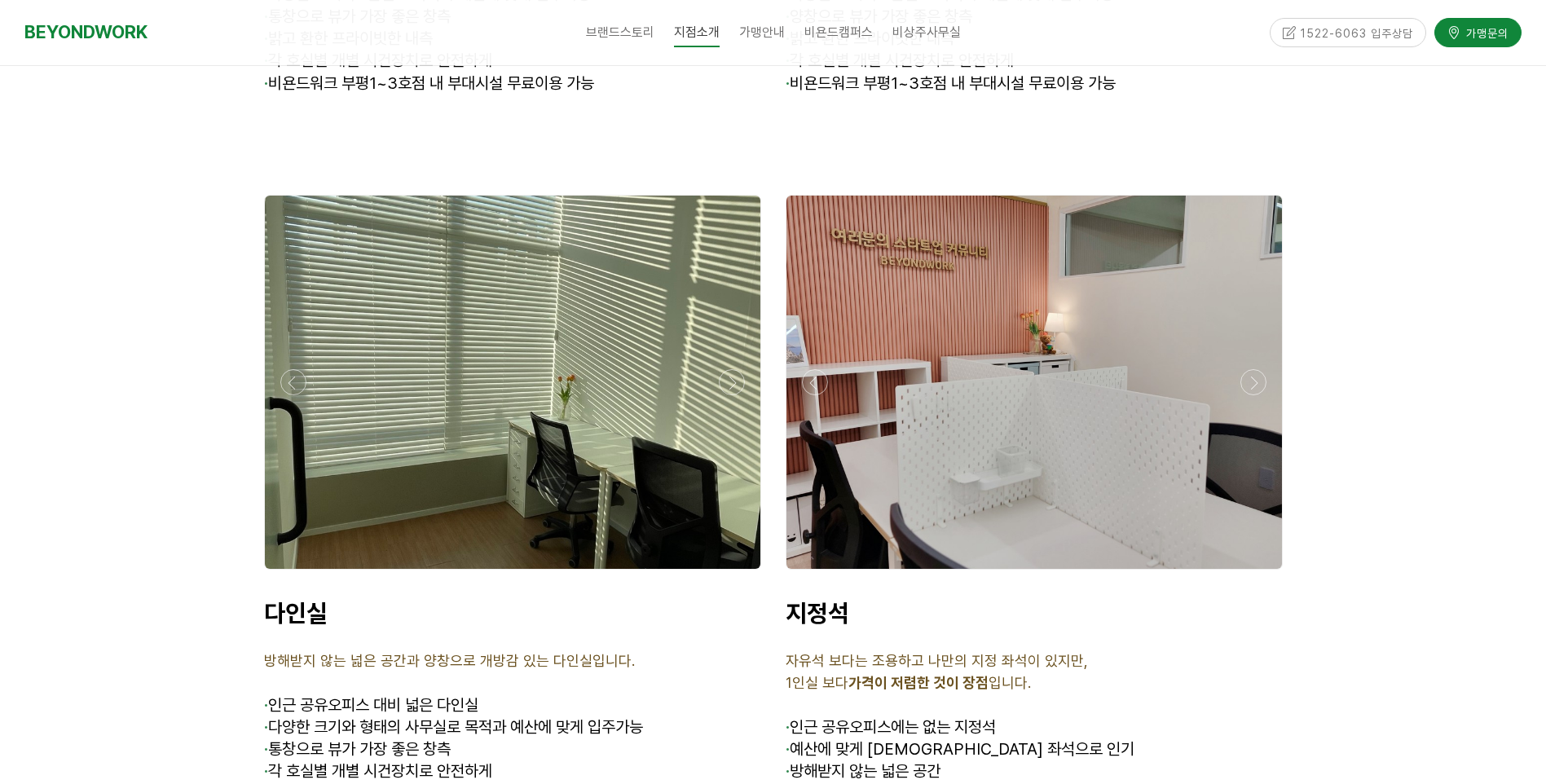
click at [572, 444] on div at bounding box center [512, 382] width 496 height 373
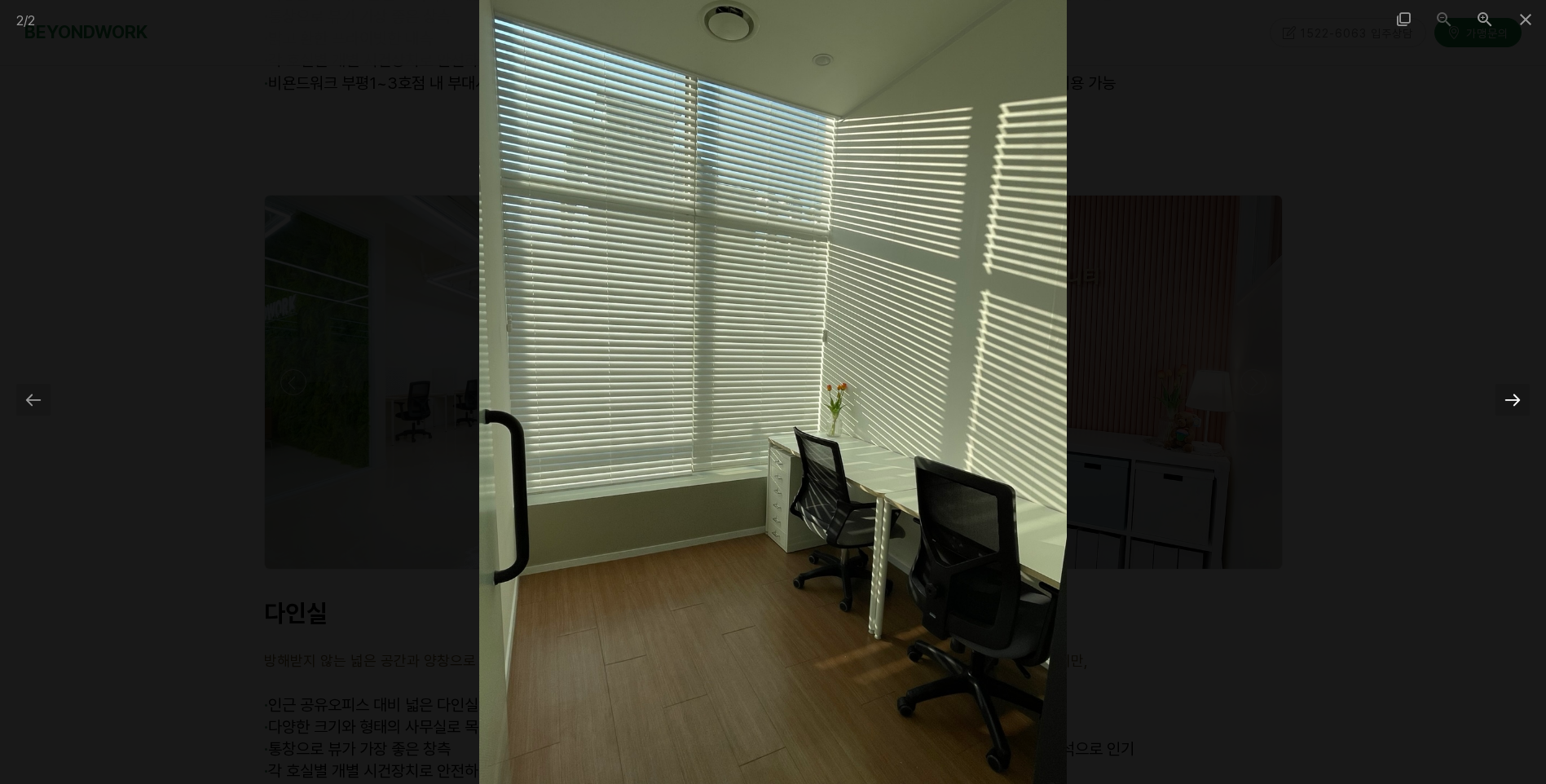
click at [1508, 402] on div at bounding box center [1513, 399] width 34 height 31
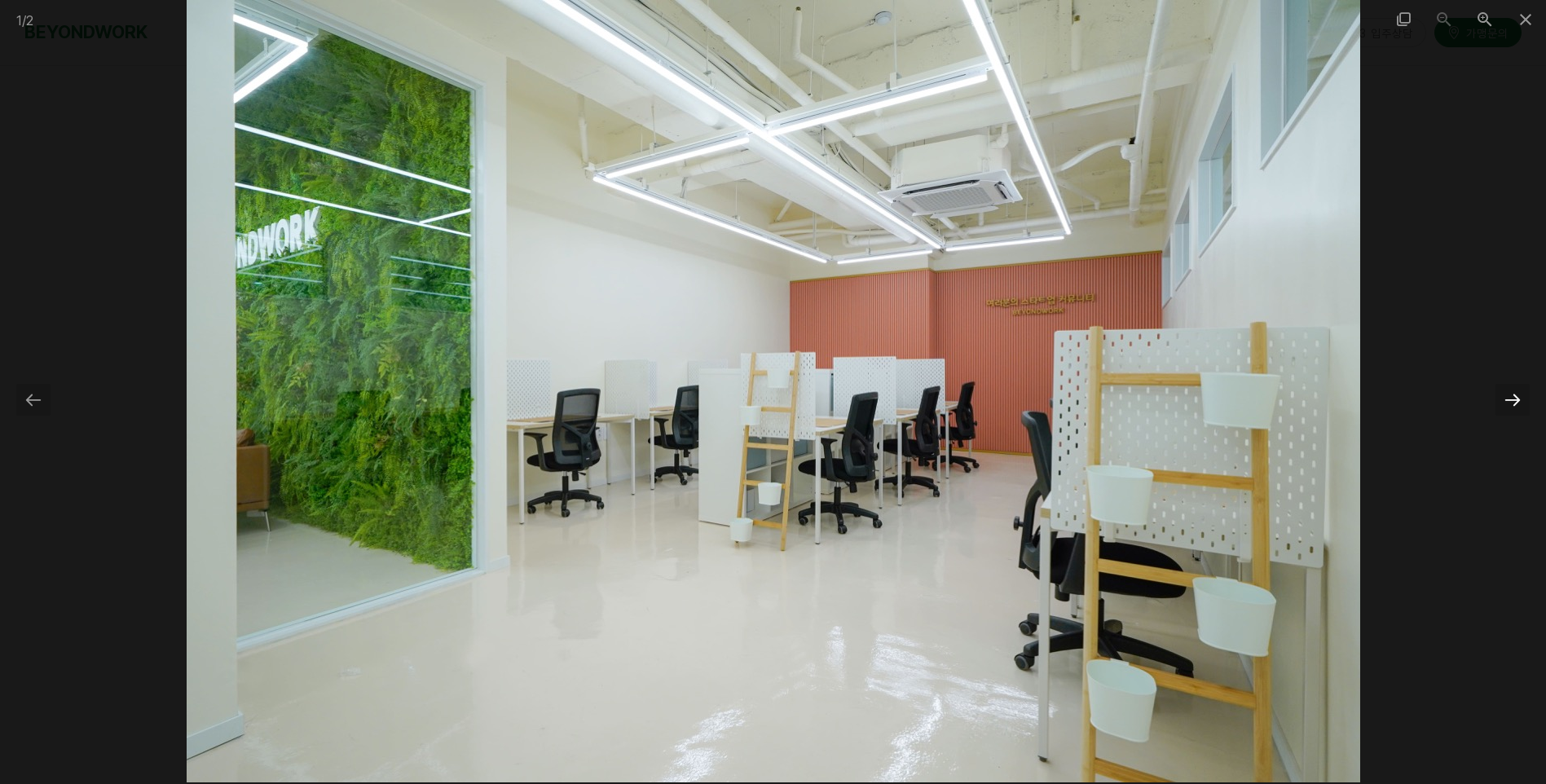
click at [1502, 400] on div at bounding box center [1513, 399] width 34 height 31
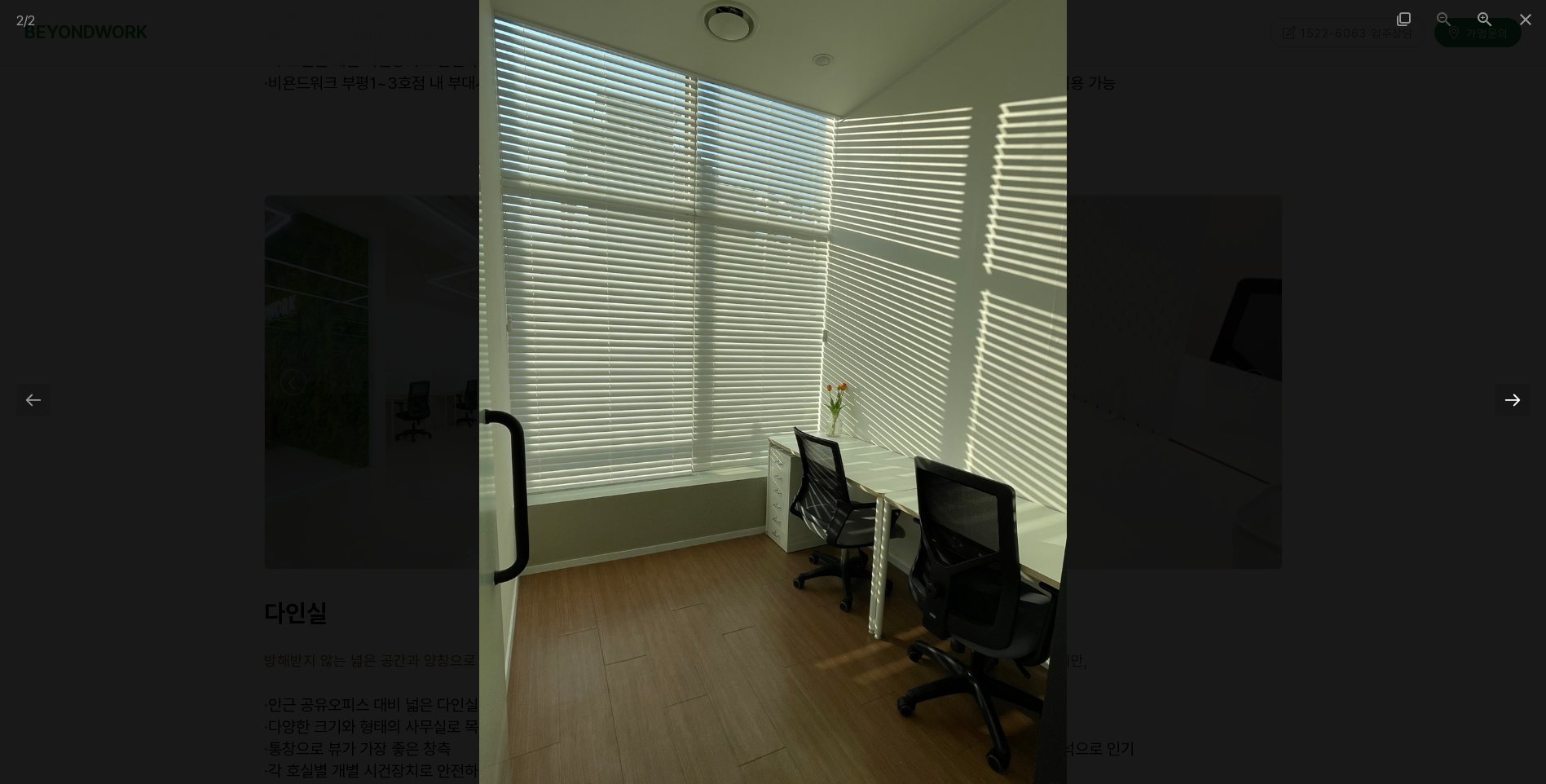
click at [1502, 400] on div at bounding box center [1513, 399] width 34 height 31
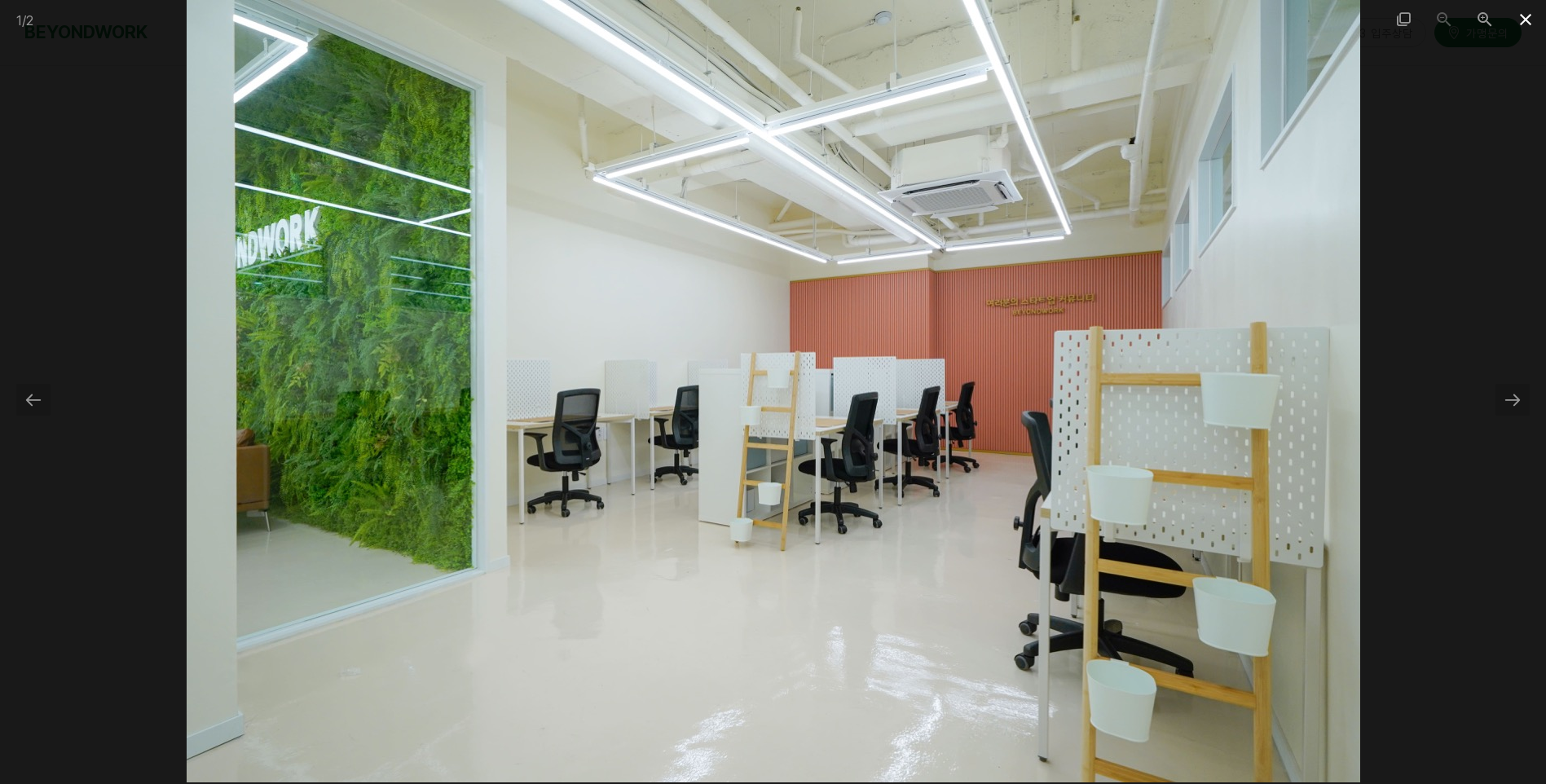
click at [1526, 14] on span at bounding box center [1526, 19] width 41 height 38
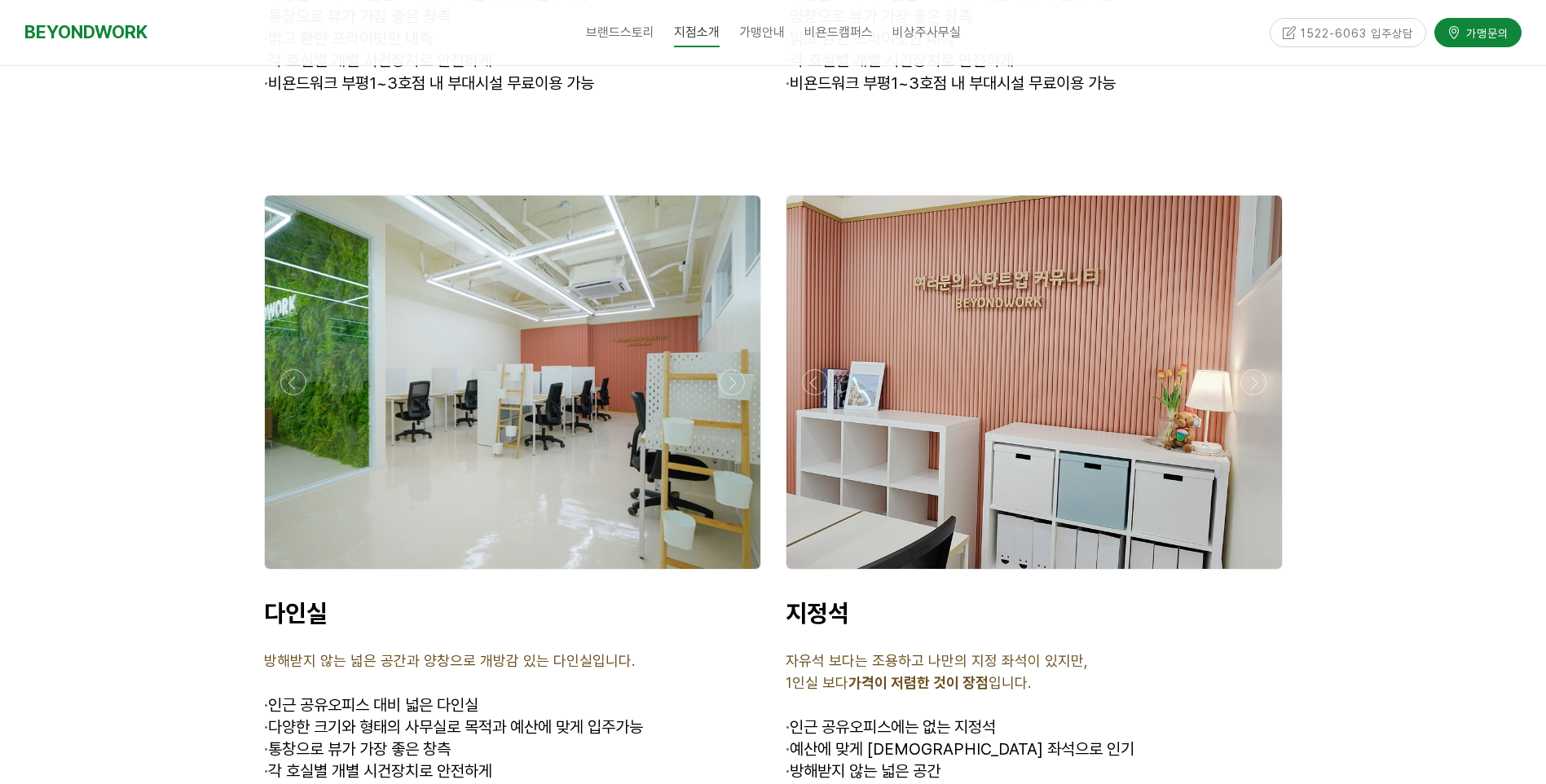
scroll to position [4727, 0]
